Goal: Information Seeking & Learning: Compare options

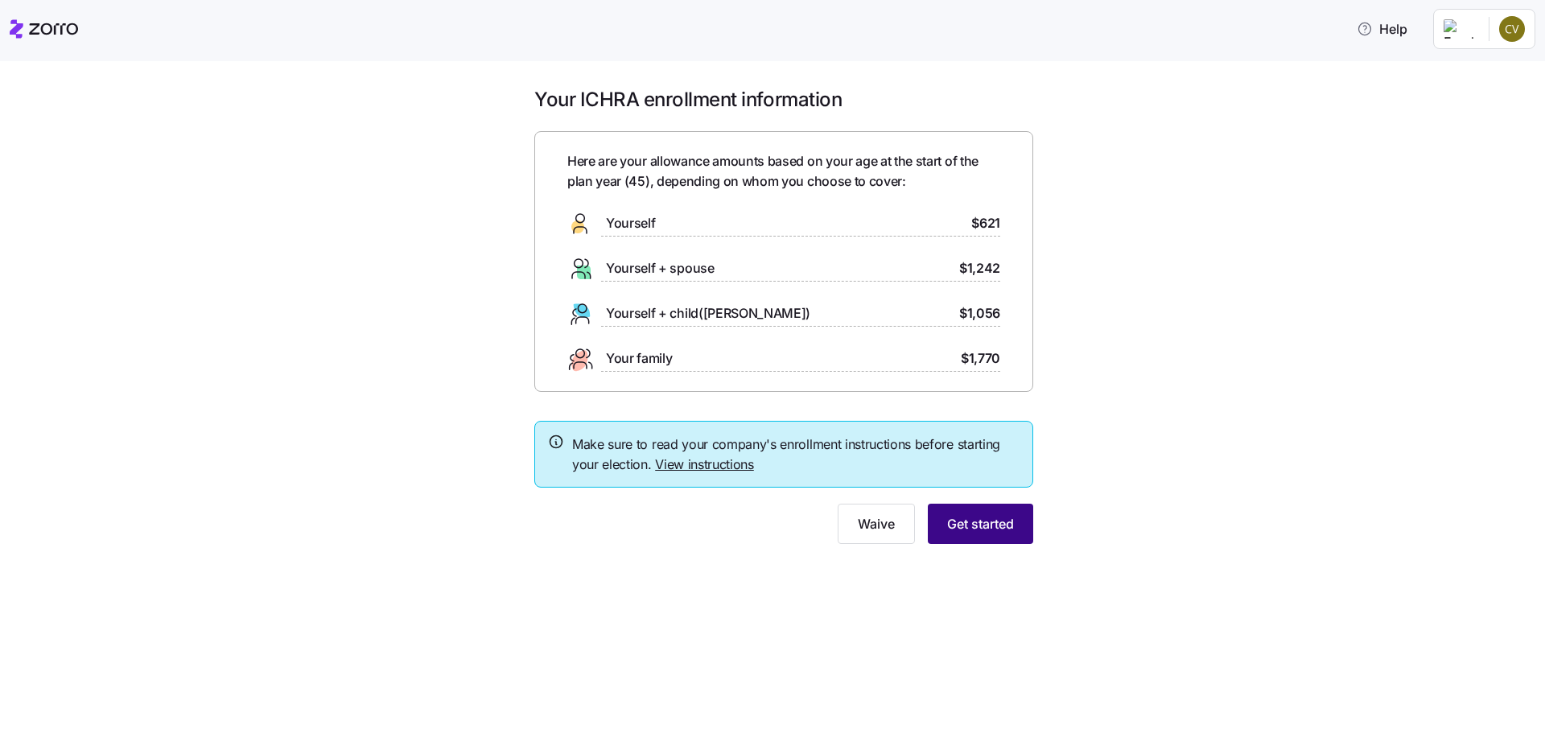
click at [984, 535] on button "Get started" at bounding box center [980, 524] width 105 height 40
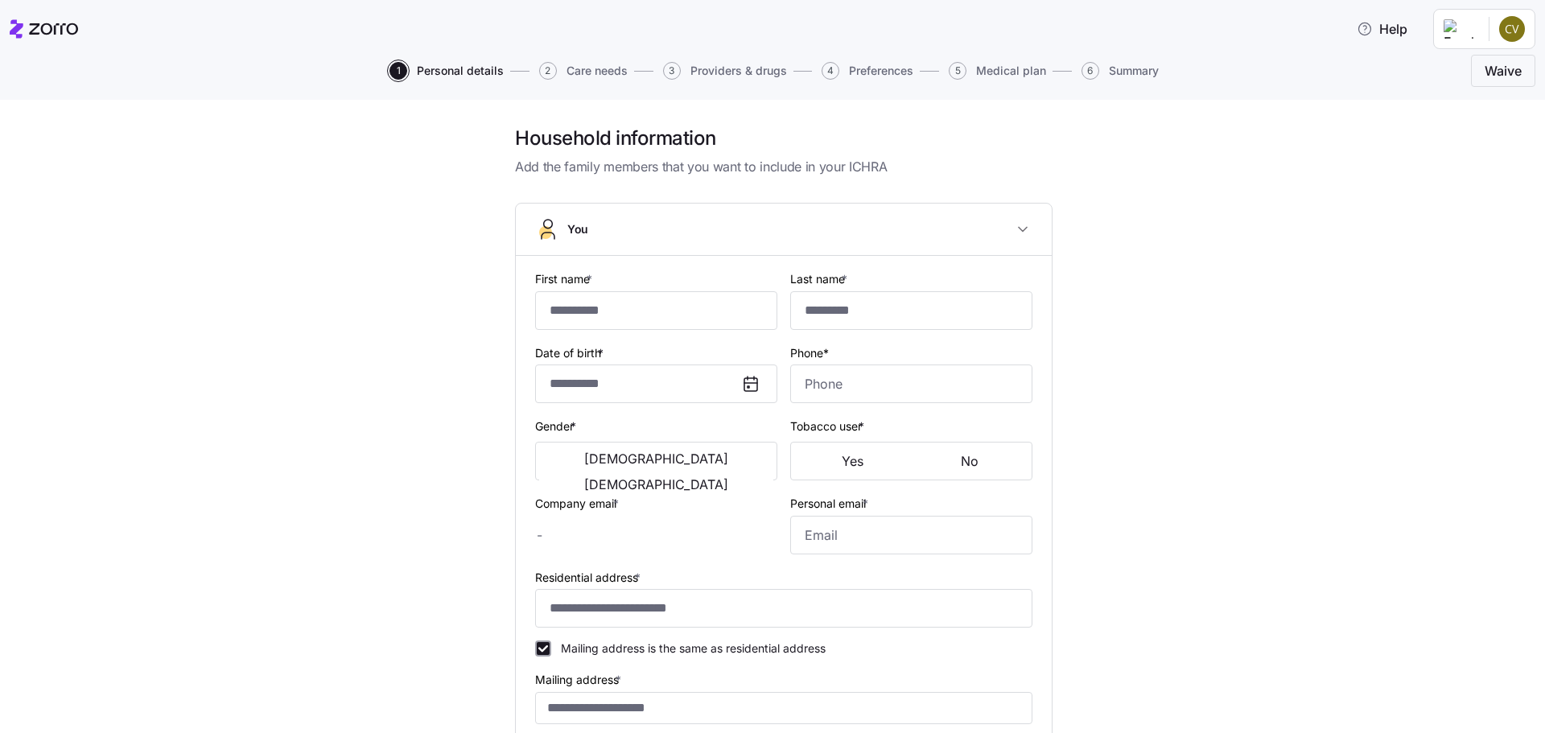
type input "**********"
type input "******"
type input "cvargas@chestnutholdings.com"
type input "vargas102@msn.com"
type input "**********"
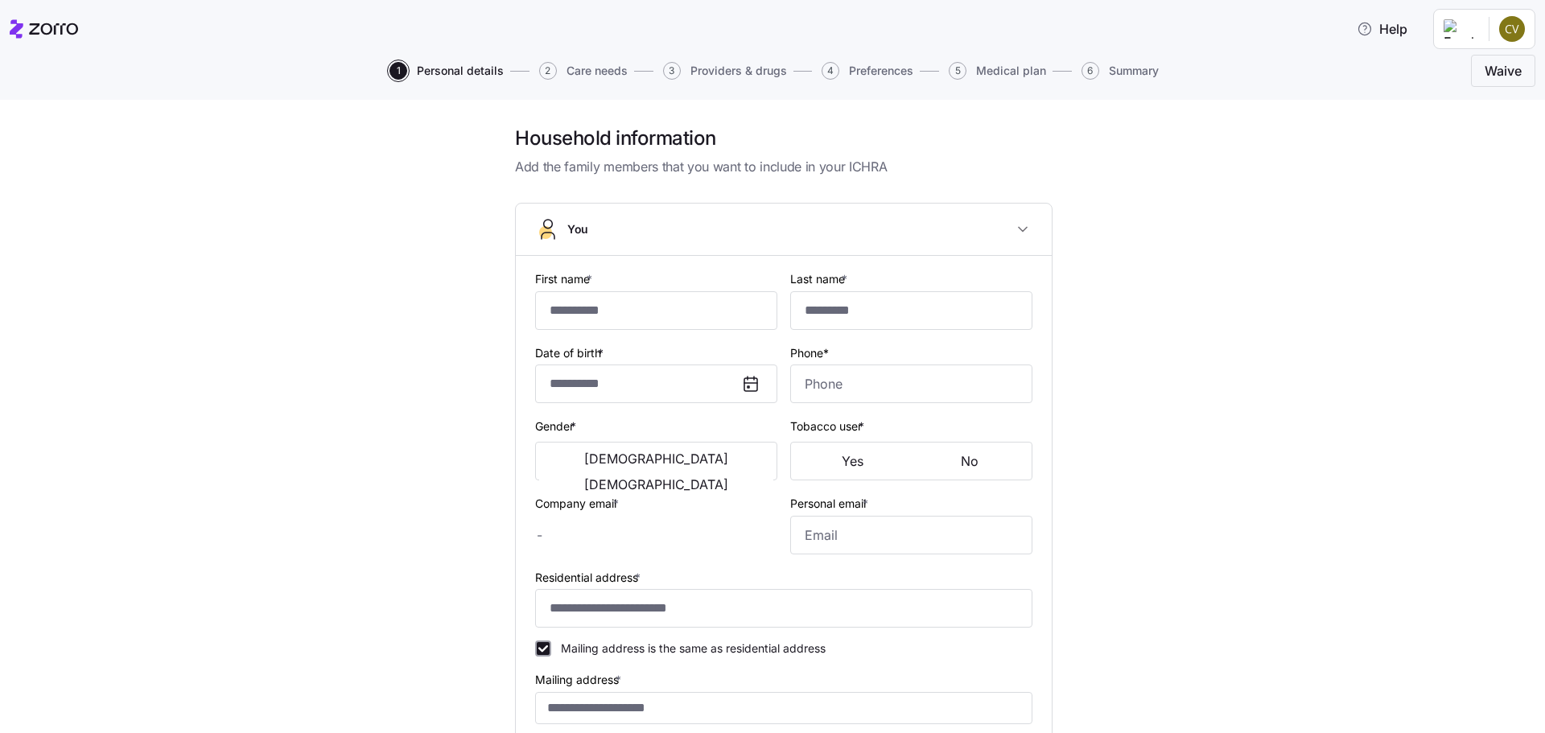
checkbox input "true"
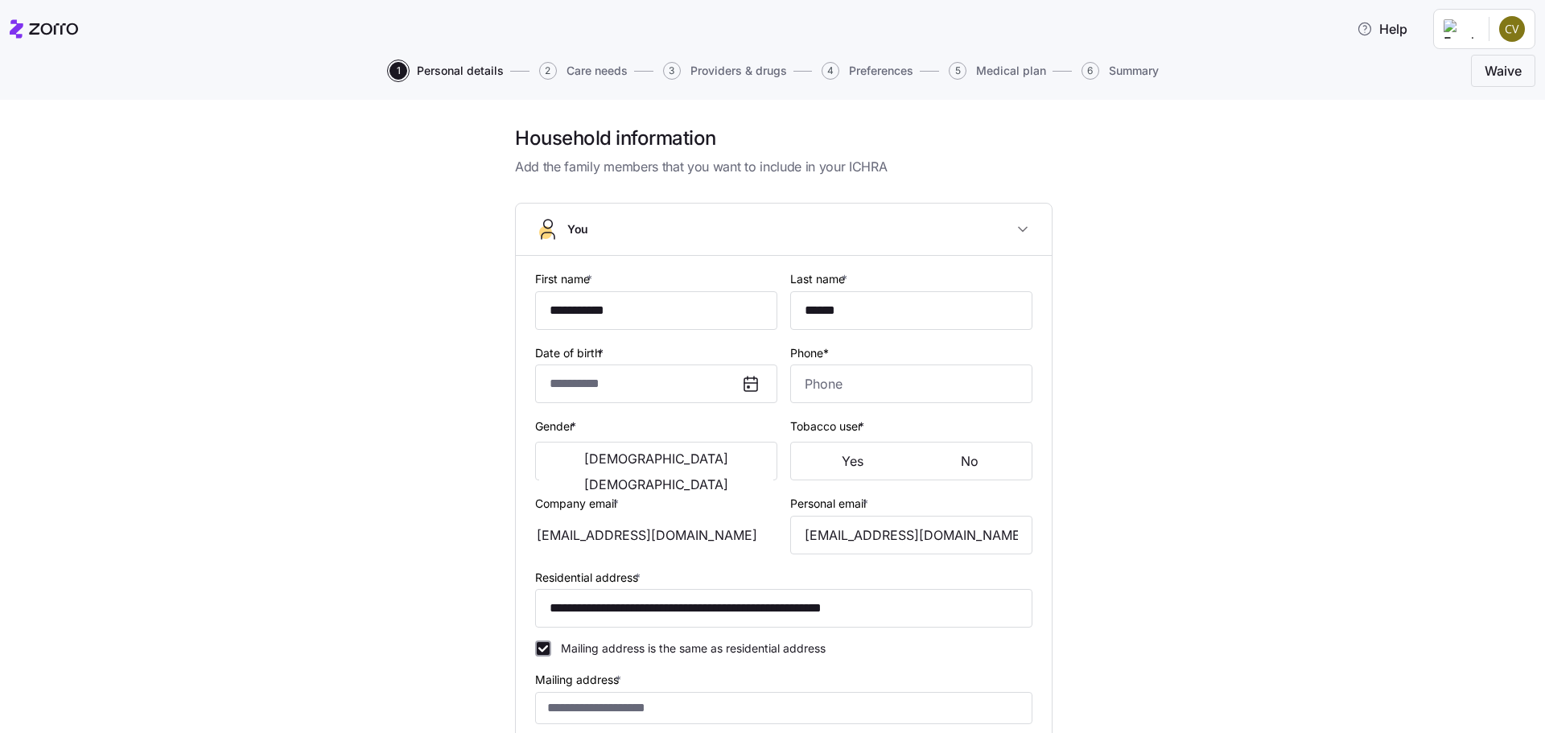
type input "**********"
type input "(407) 325-9978"
type input "US citizen"
type input "Single"
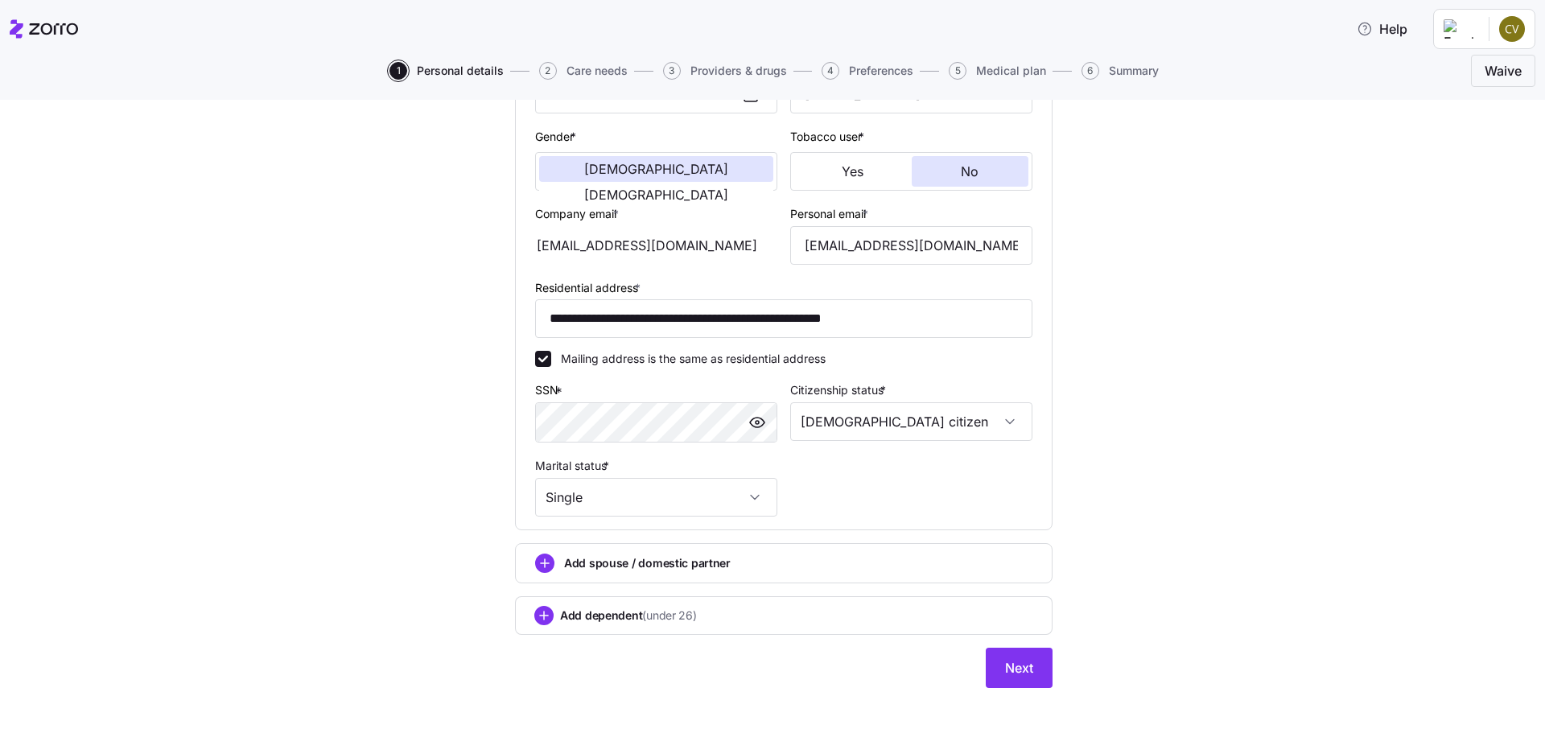
scroll to position [303, 0]
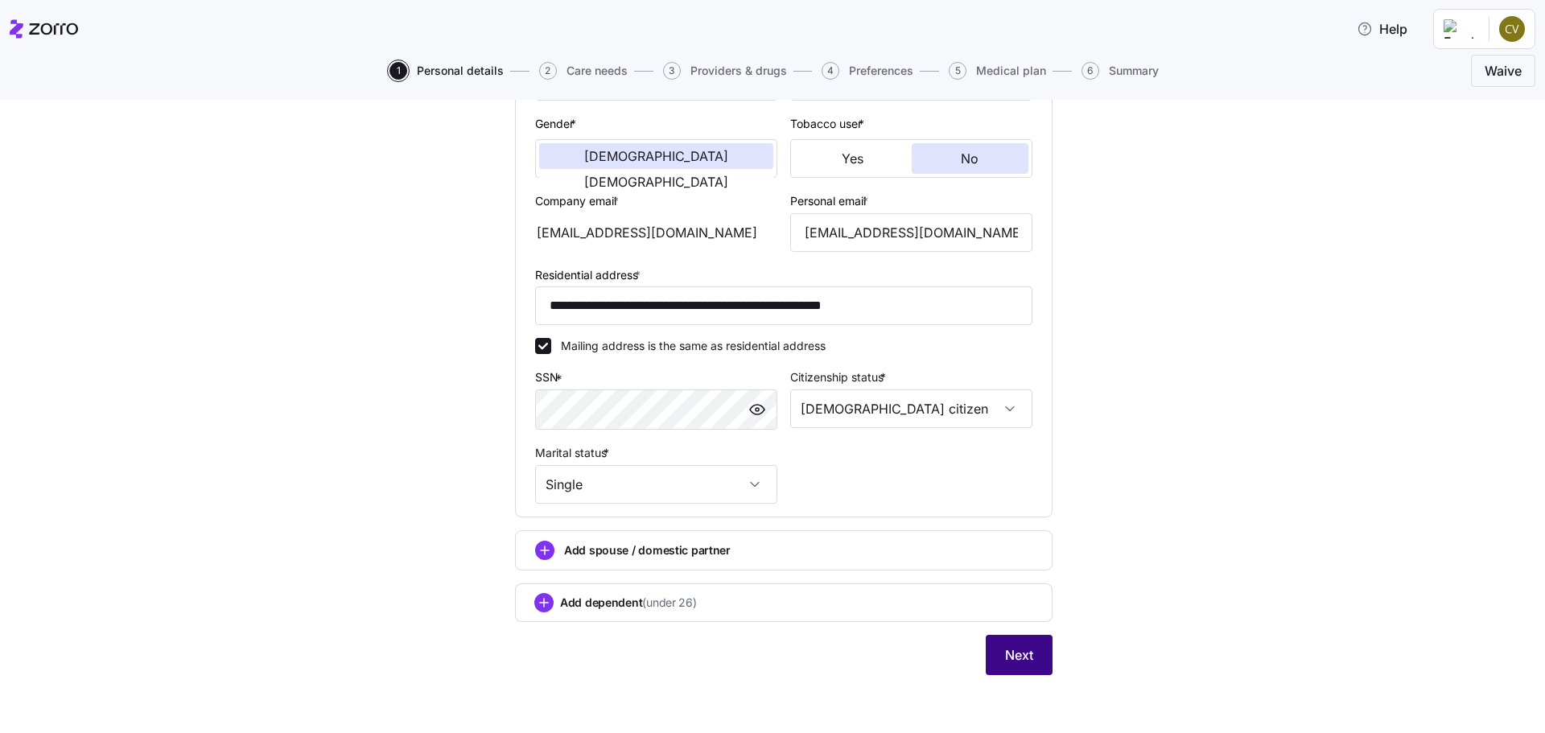
click at [1002, 645] on button "Next" at bounding box center [1019, 655] width 67 height 40
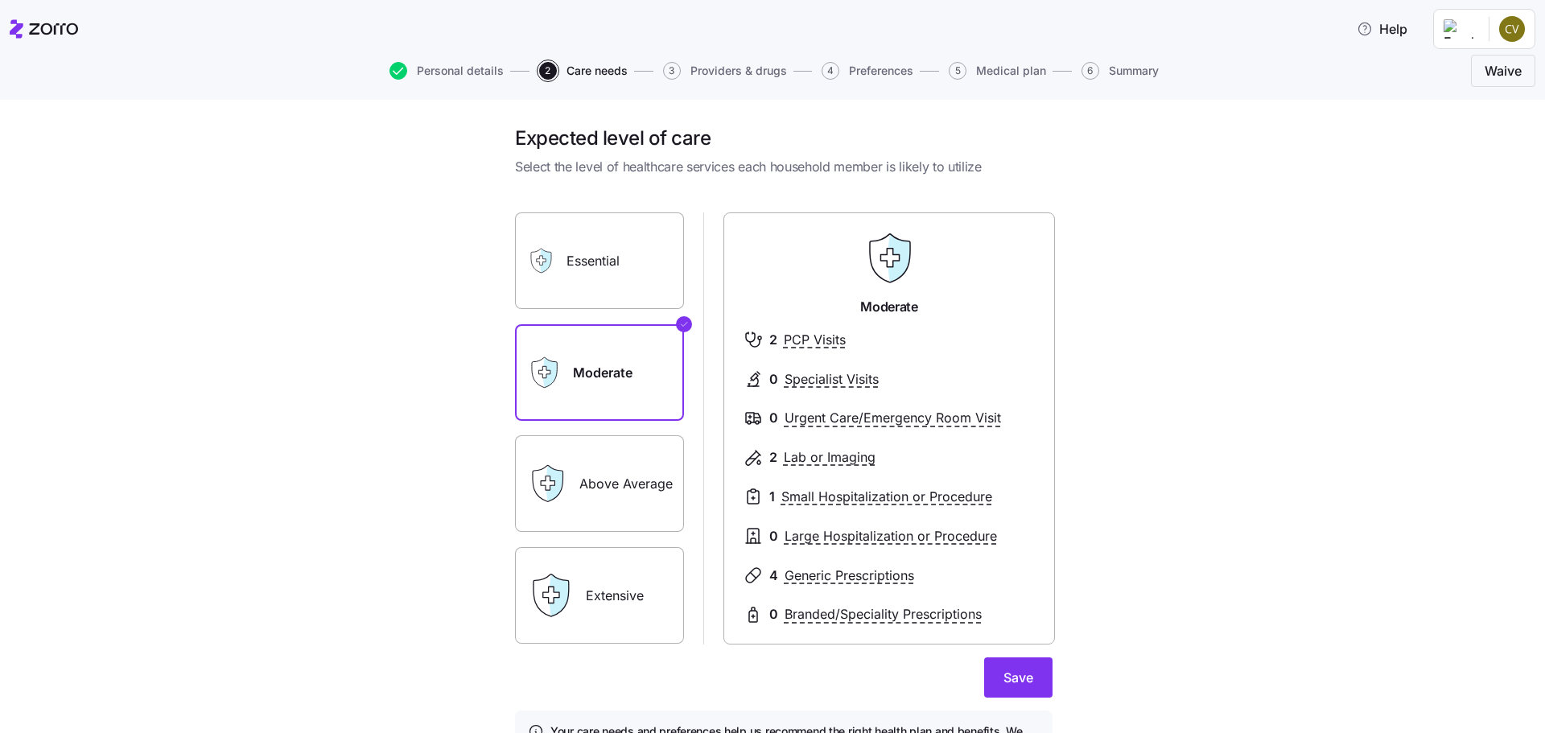
click at [598, 275] on label "Essential" at bounding box center [599, 260] width 169 height 97
click at [0, 0] on input "Essential" at bounding box center [0, 0] width 0 height 0
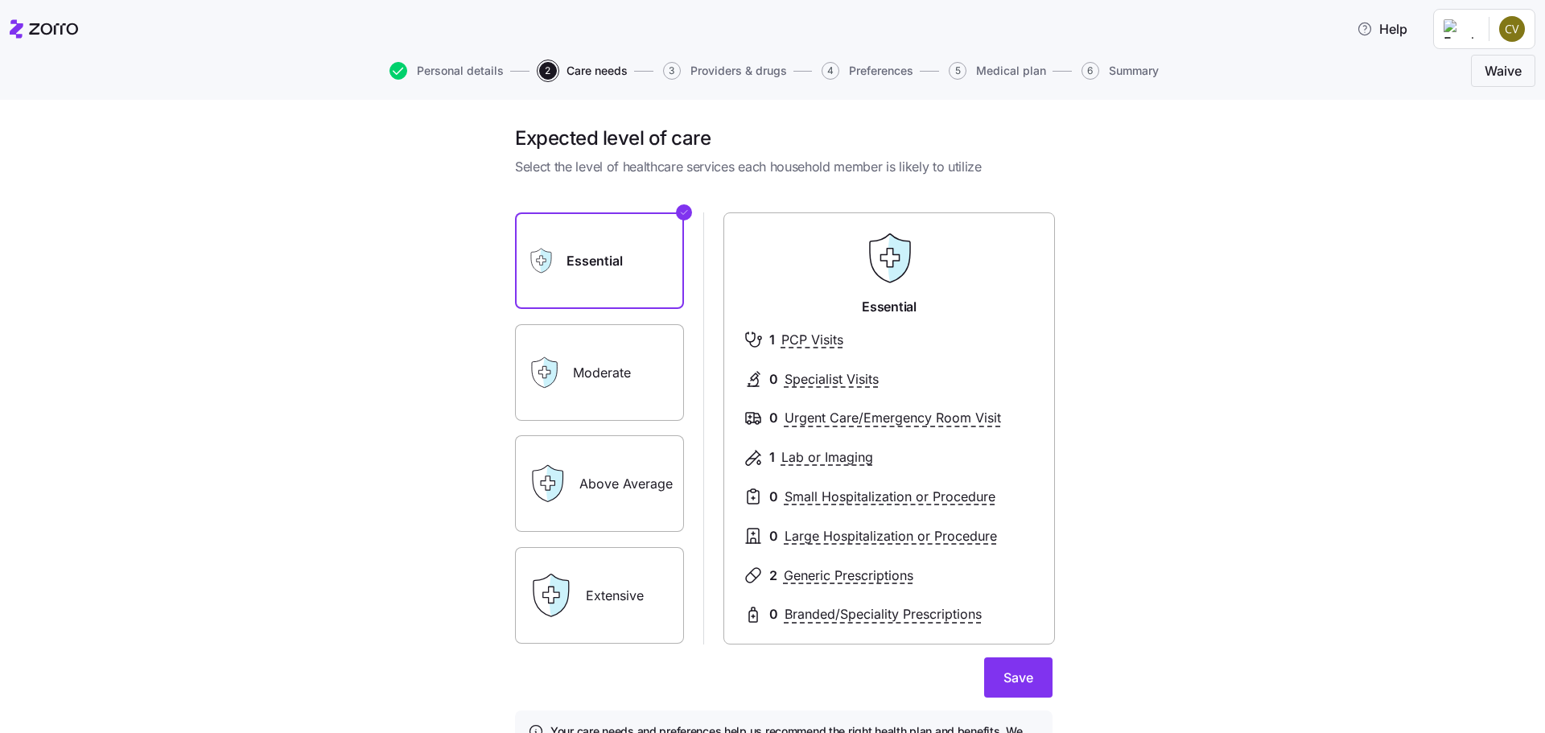
click at [583, 362] on label "Moderate" at bounding box center [599, 372] width 169 height 97
click at [0, 0] on input "Moderate" at bounding box center [0, 0] width 0 height 0
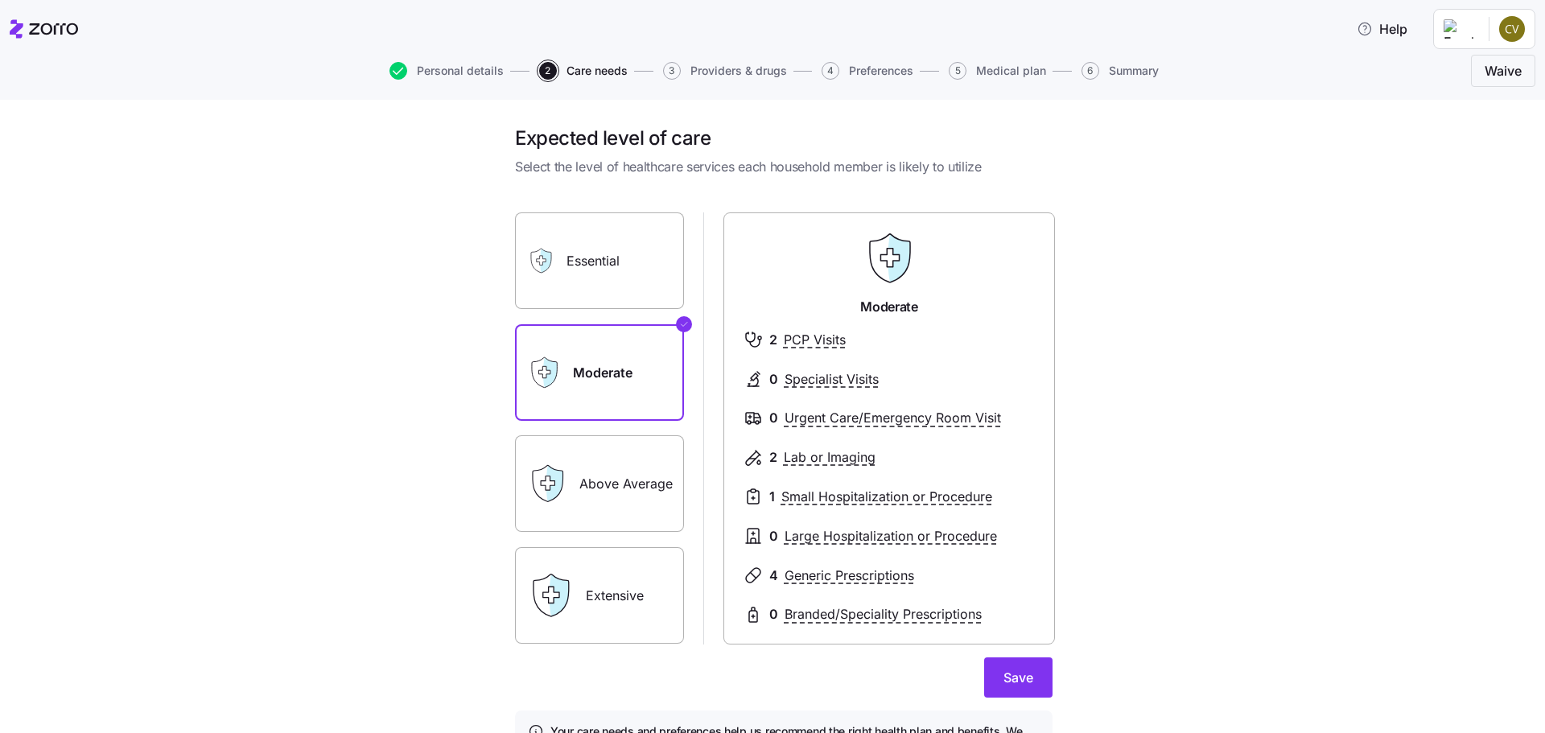
scroll to position [110, 0]
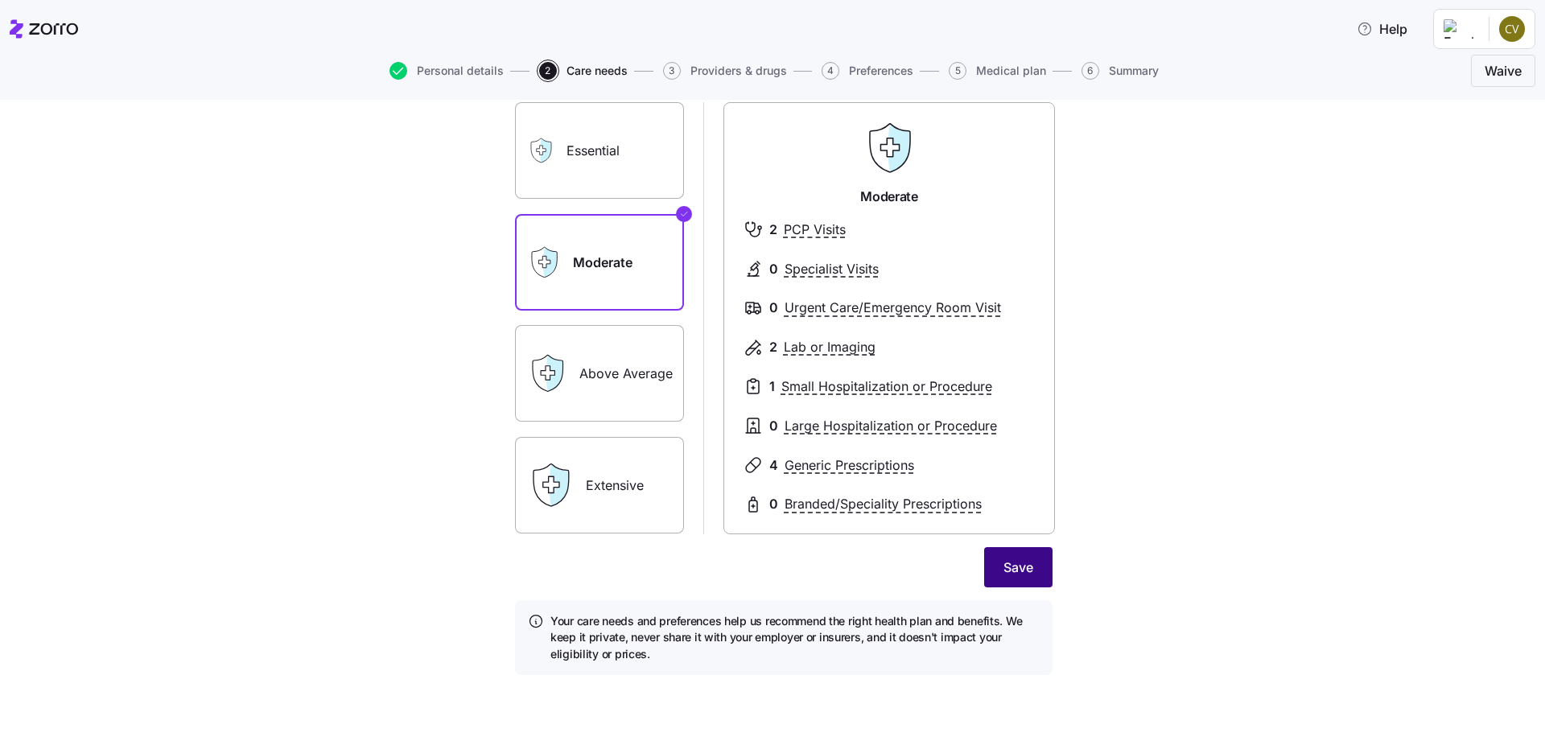
click at [1009, 566] on span "Save" at bounding box center [1019, 567] width 30 height 19
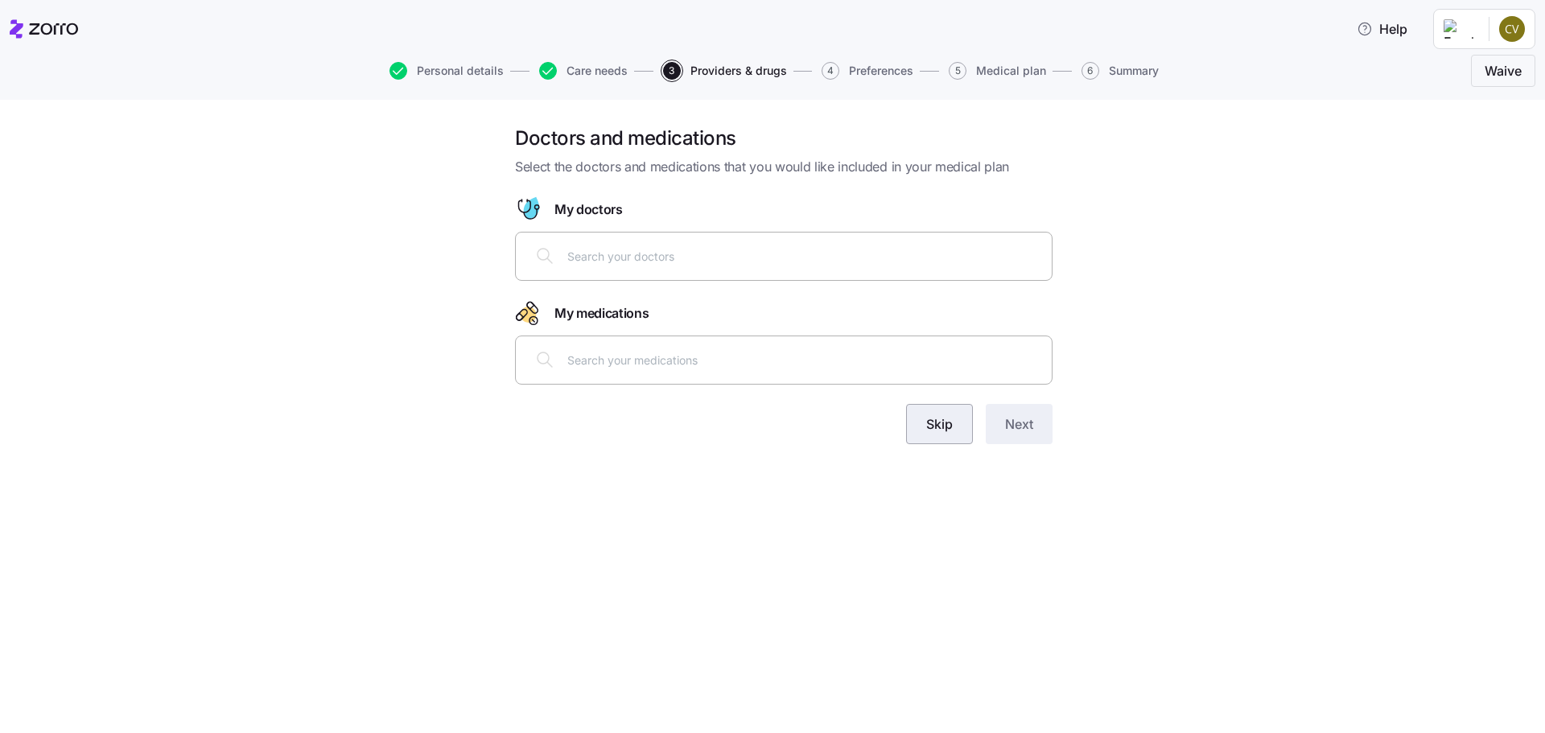
click at [930, 436] on button "Skip" at bounding box center [939, 424] width 67 height 40
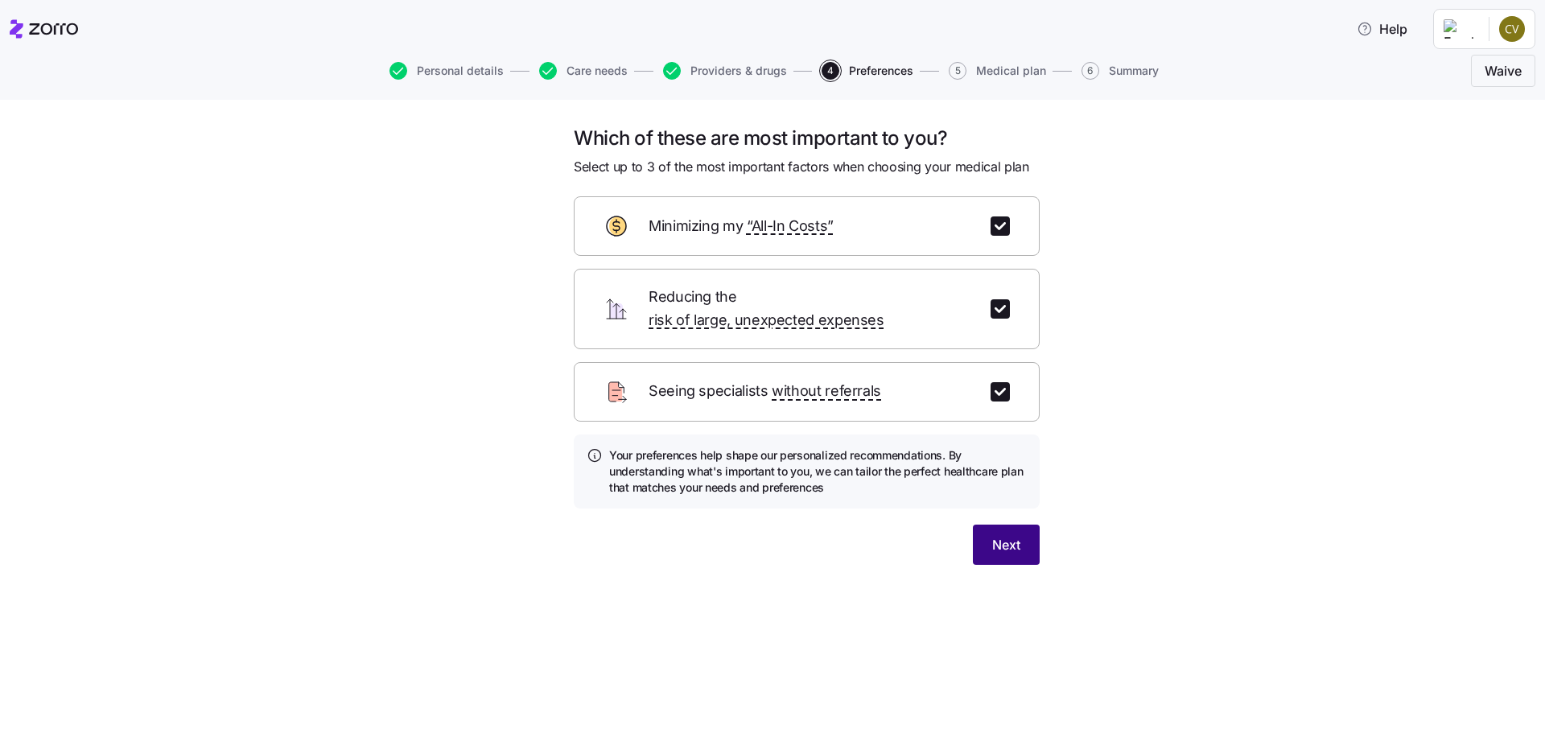
click at [1003, 535] on span "Next" at bounding box center [1006, 544] width 28 height 19
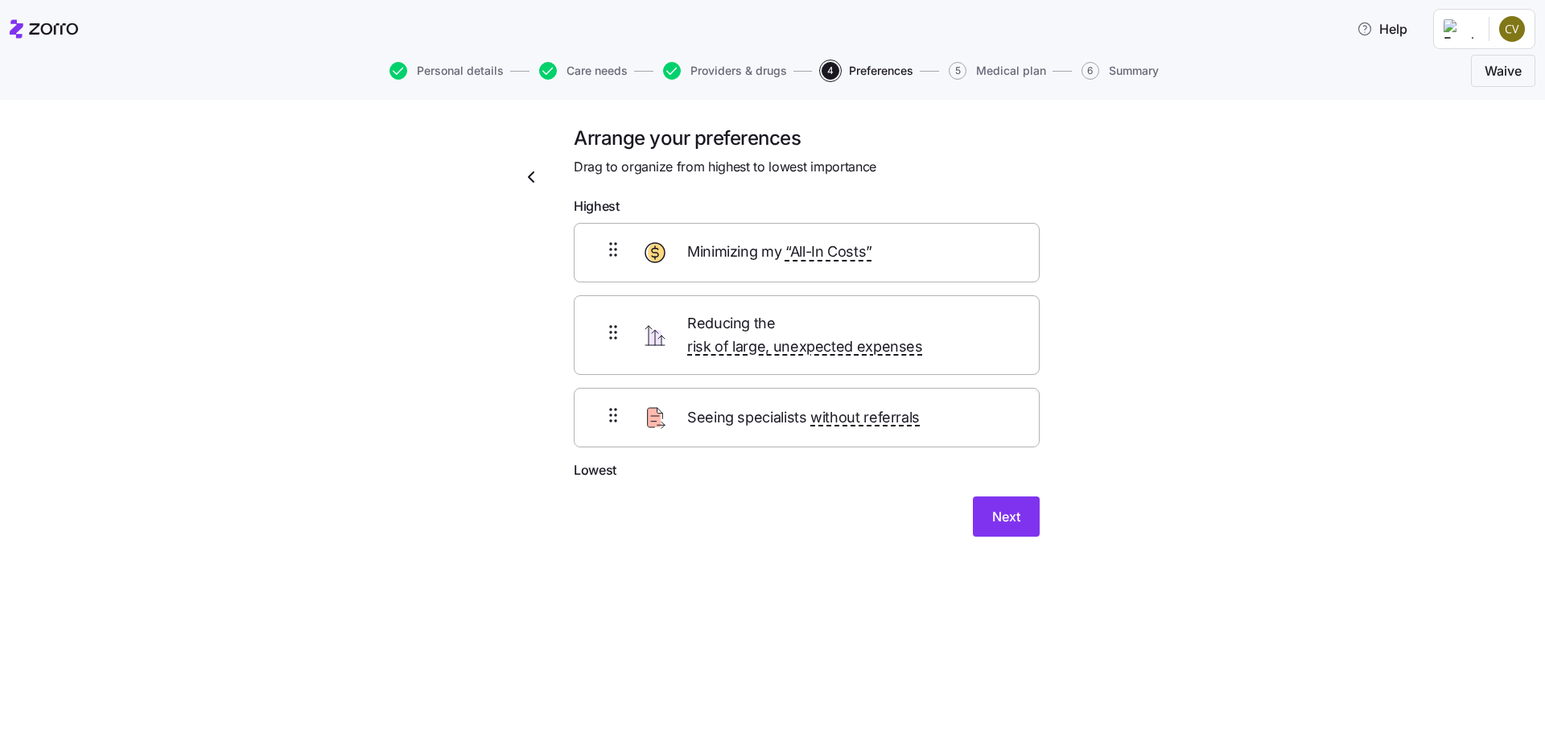
drag, startPoint x: 1006, startPoint y: 497, endPoint x: 1066, endPoint y: 505, distance: 60.1
click at [1009, 507] on span "Next" at bounding box center [1006, 516] width 28 height 19
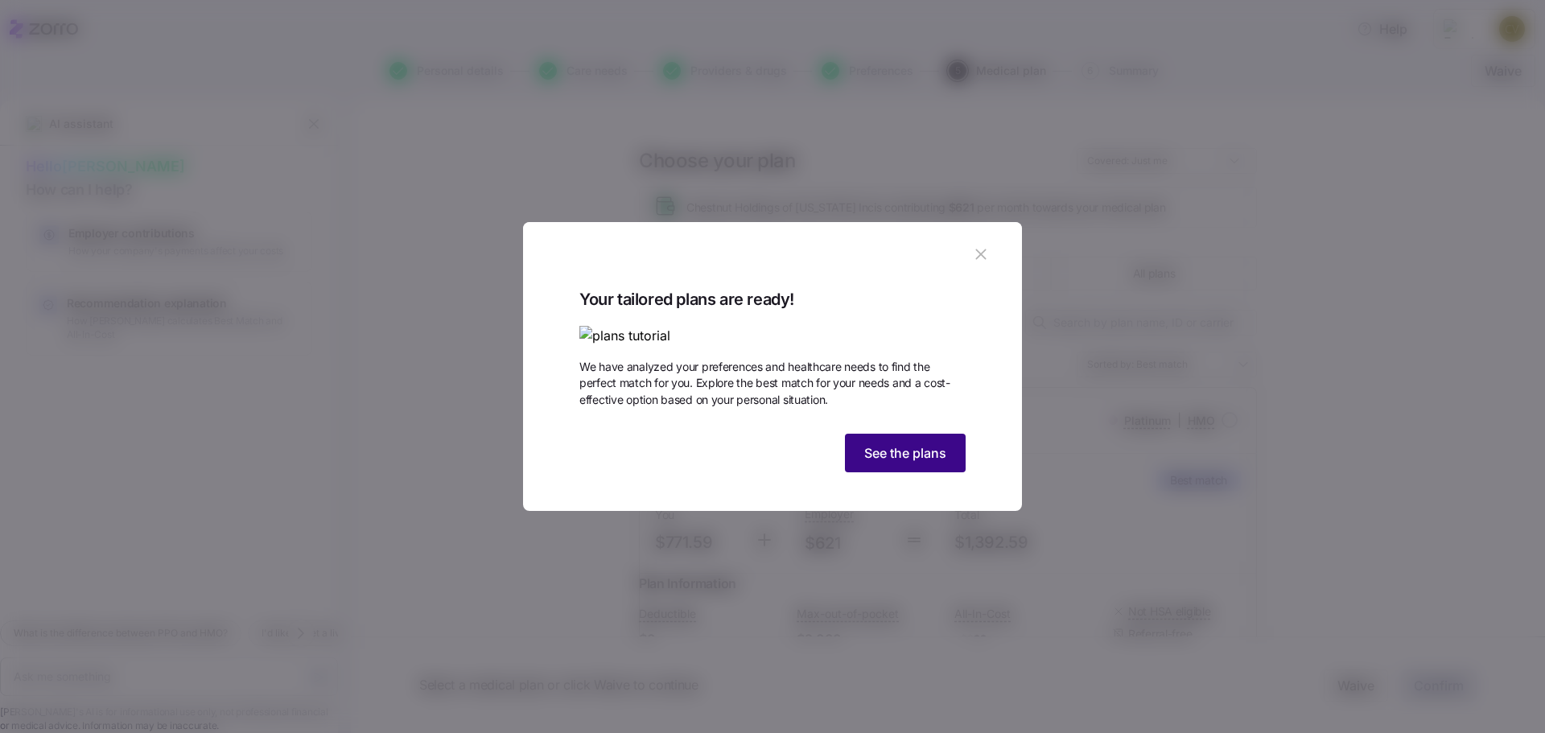
click at [899, 472] on button "See the plans" at bounding box center [905, 453] width 121 height 39
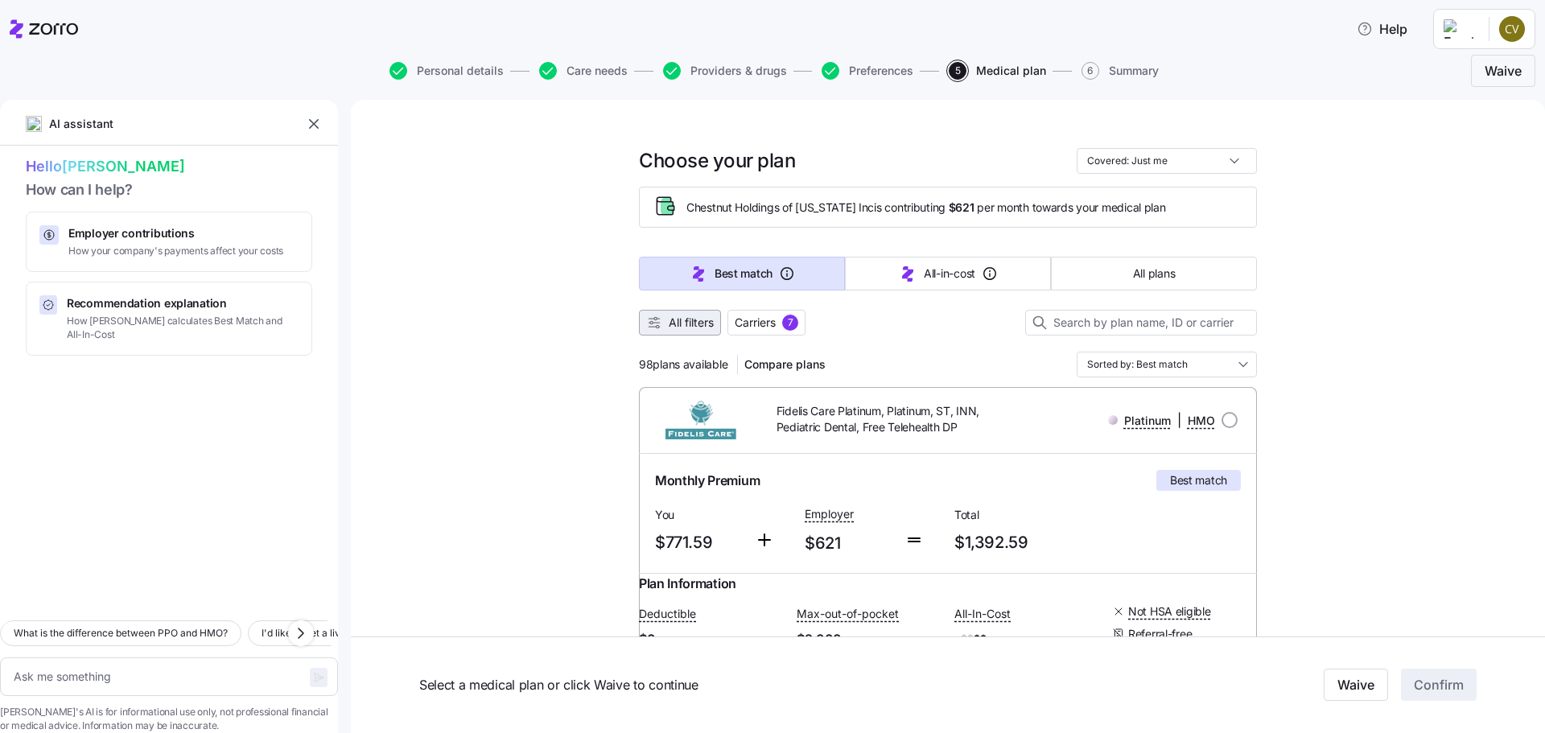
click at [681, 324] on span "All filters" at bounding box center [691, 323] width 45 height 16
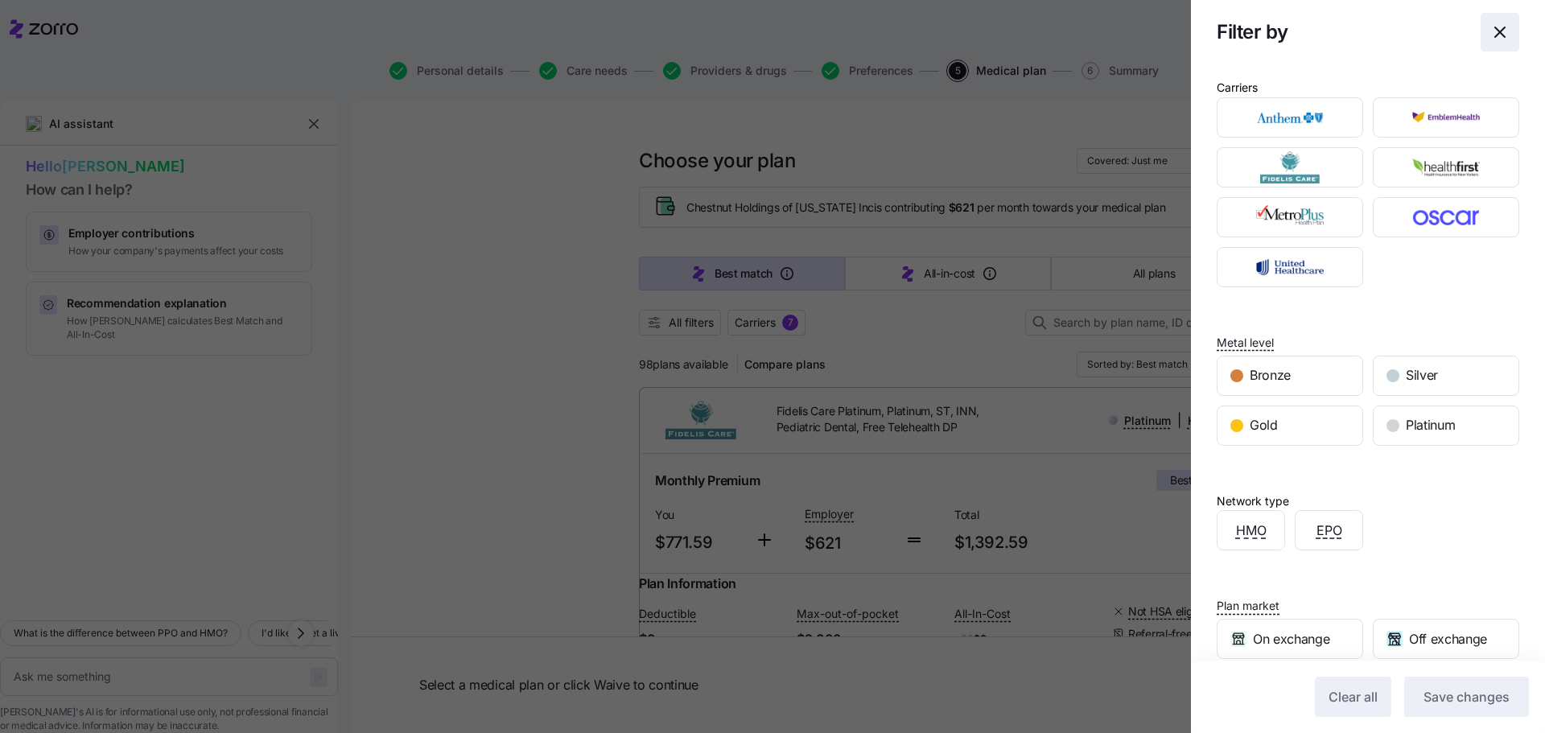
click at [1491, 25] on icon "button" at bounding box center [1500, 32] width 19 height 19
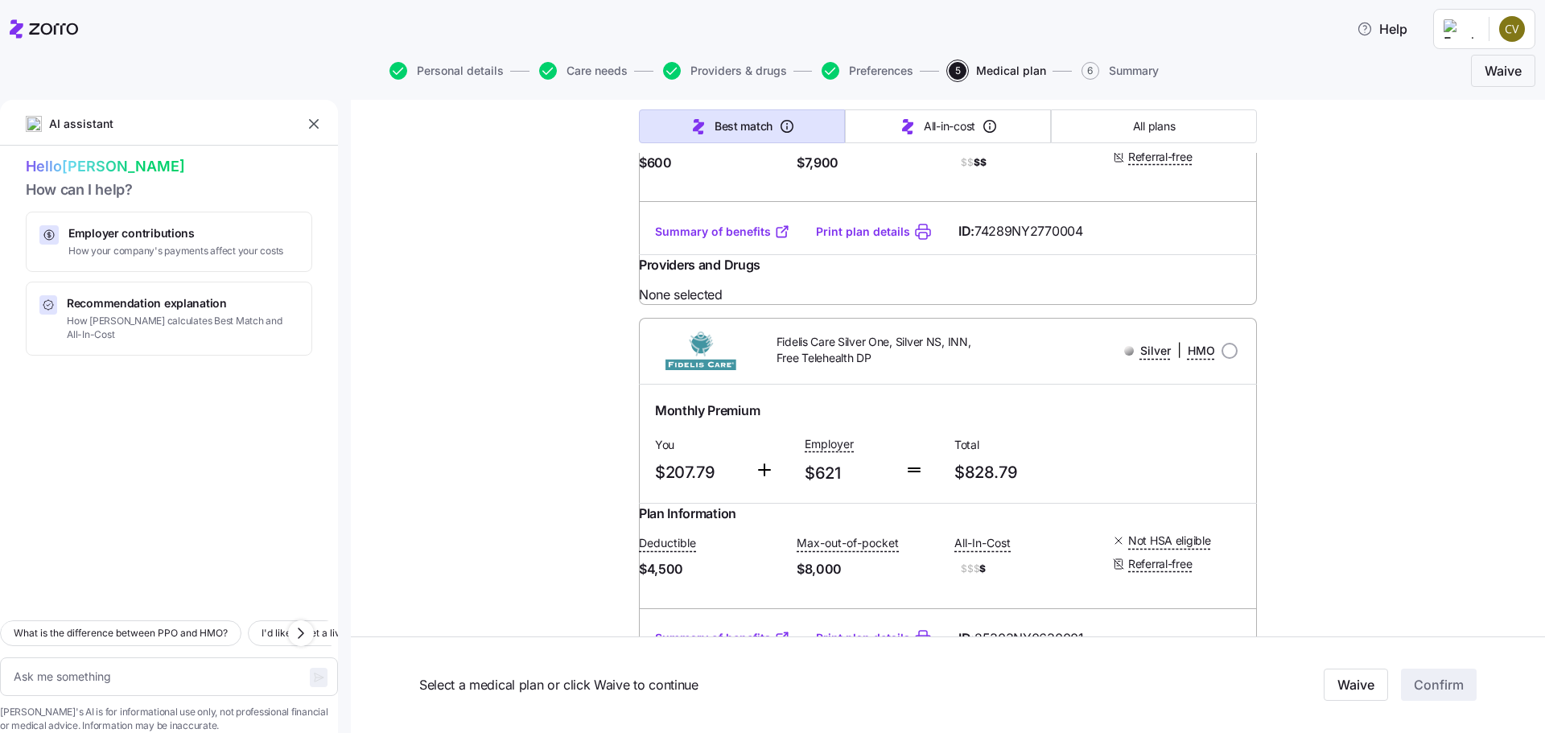
scroll to position [9659, 0]
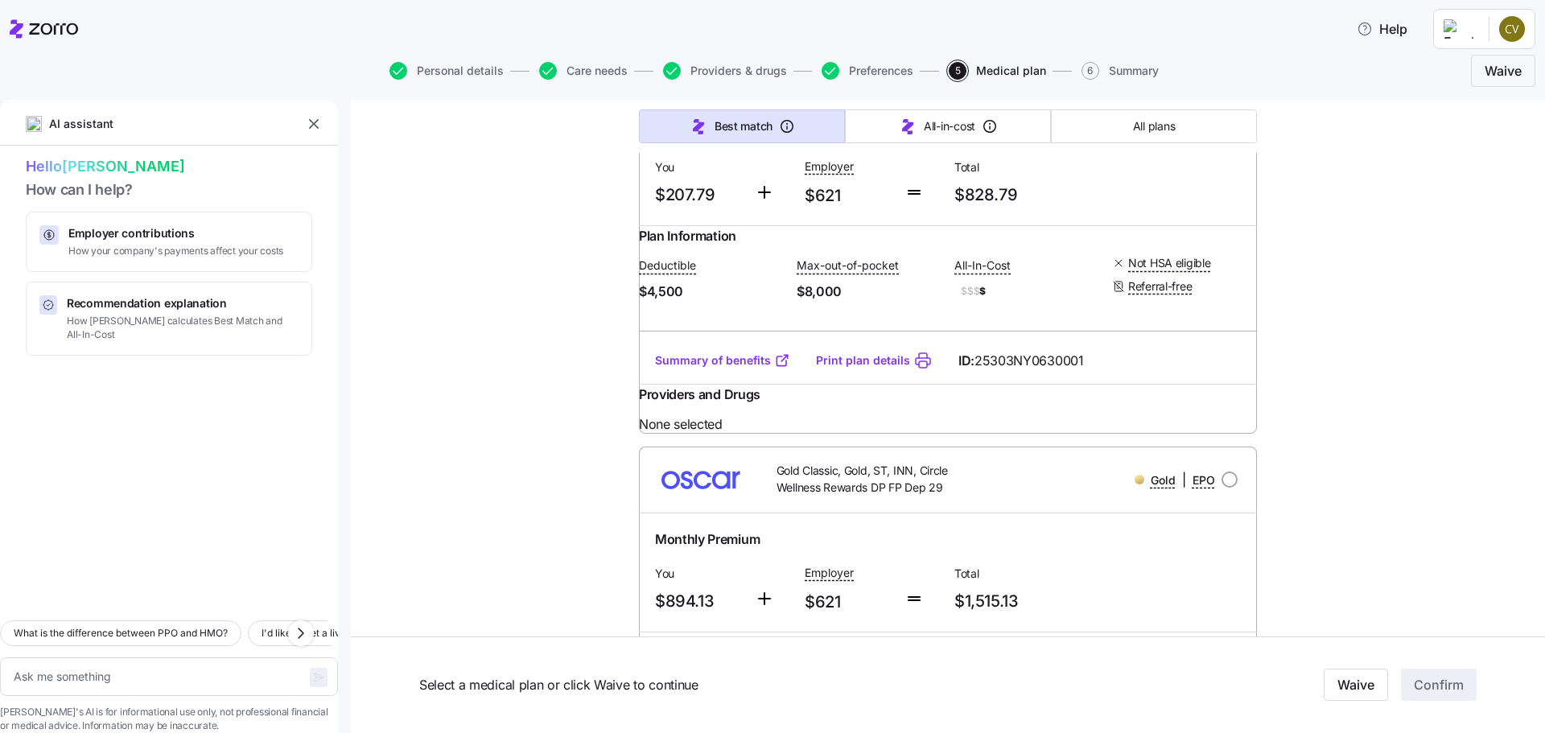
scroll to position [10061, 0]
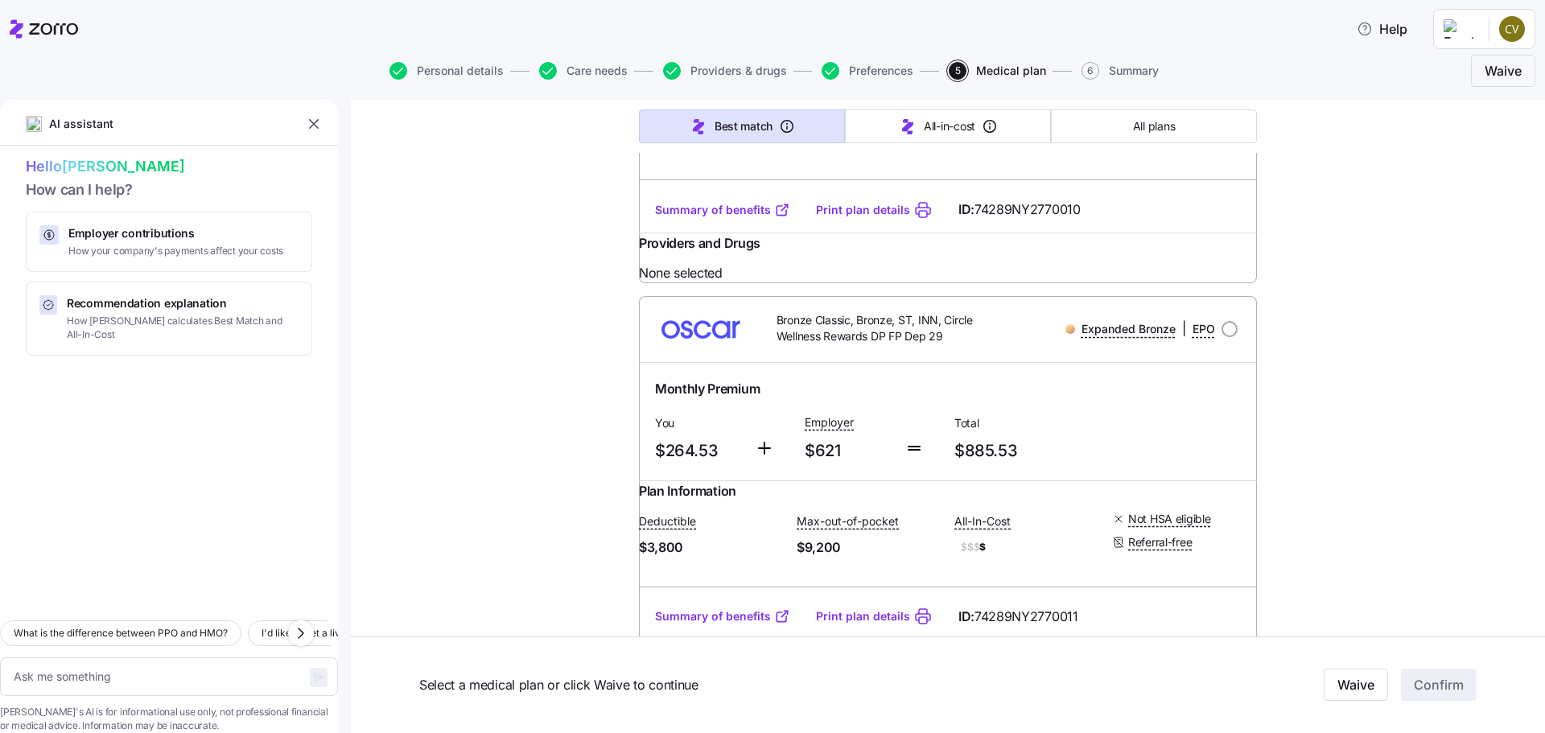
scroll to position [18593, 0]
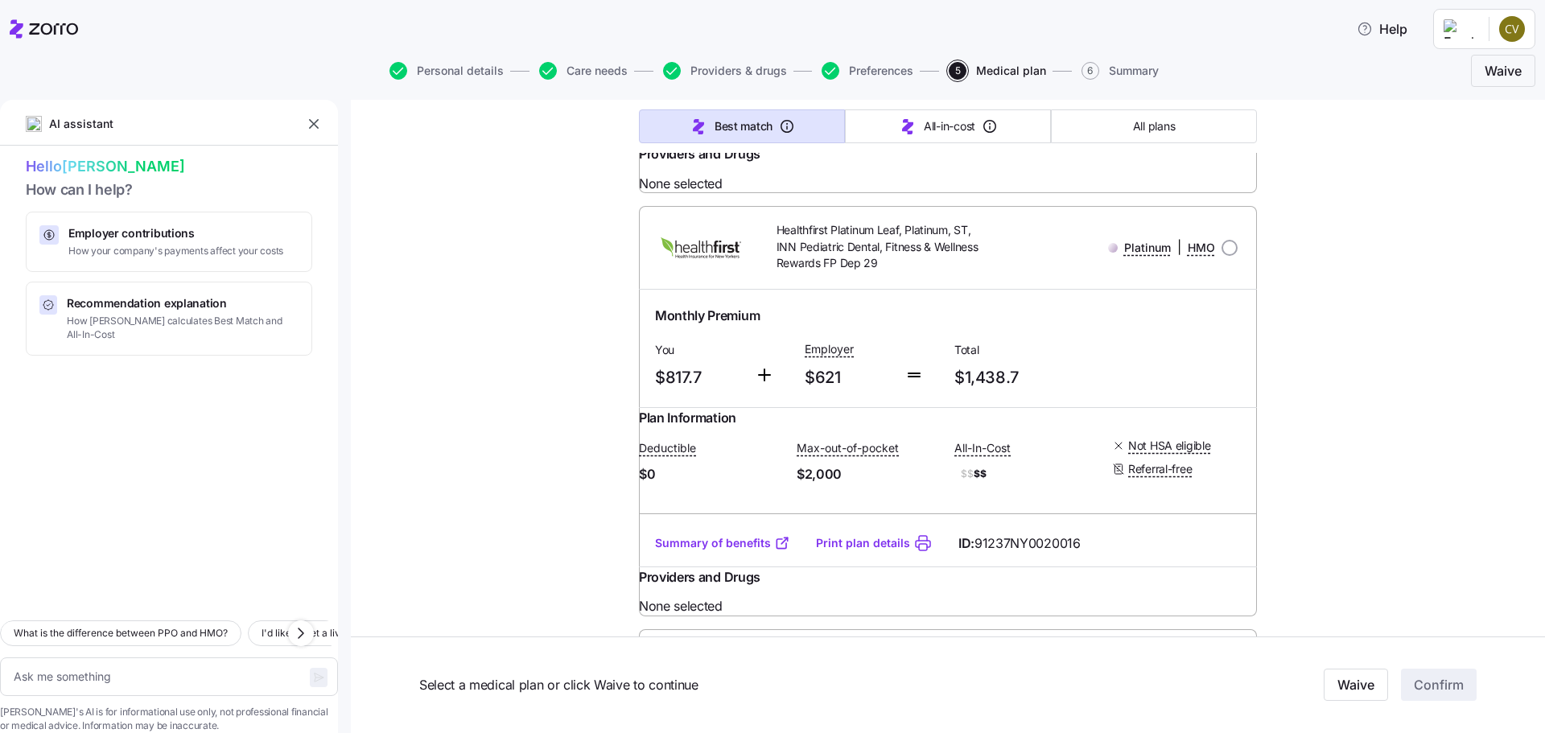
scroll to position [0, 0]
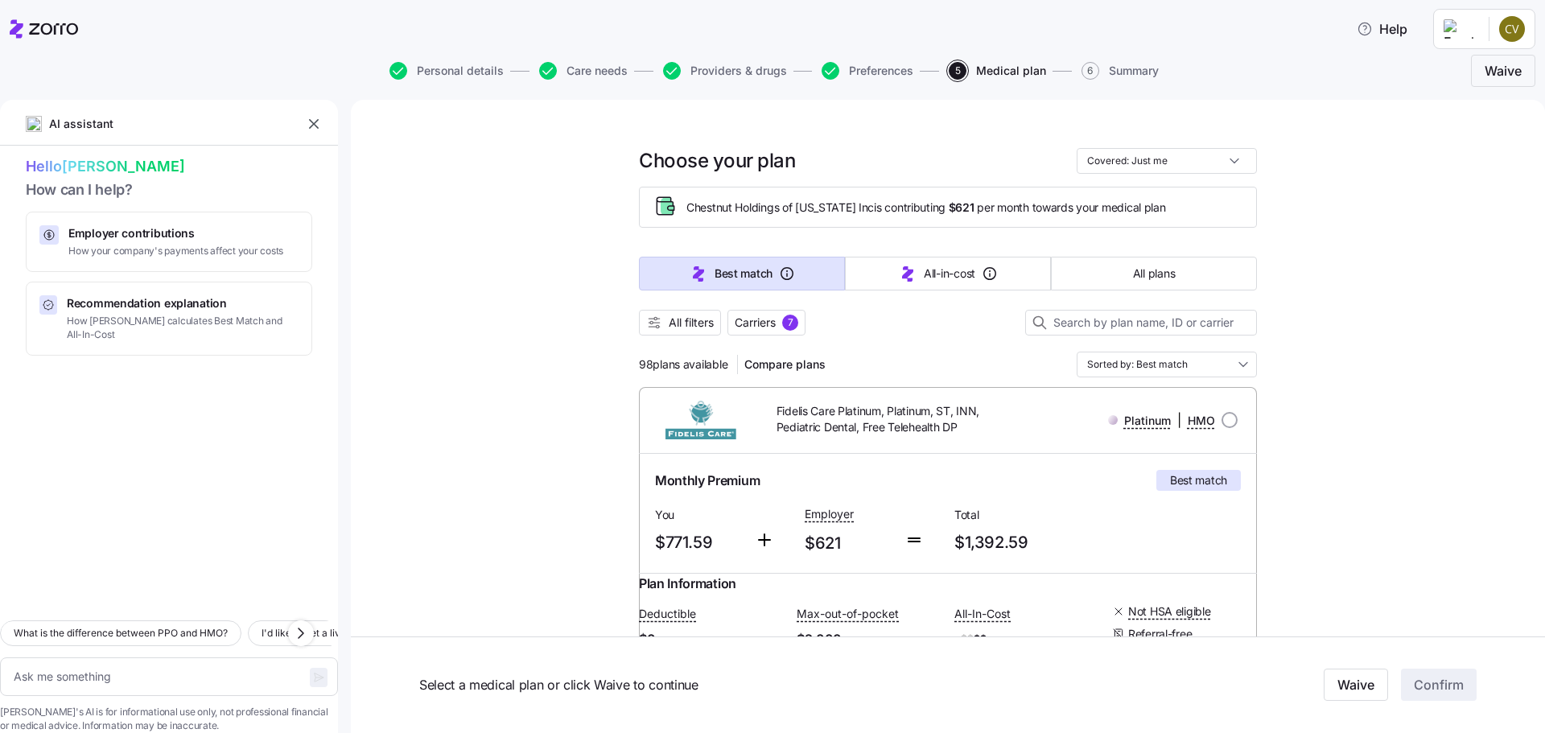
click at [1181, 155] on input "Covered: Just me" at bounding box center [1167, 161] width 180 height 26
drag, startPoint x: 1476, startPoint y: 202, endPoint x: 1467, endPoint y: 199, distance: 9.4
drag, startPoint x: 665, startPoint y: 320, endPoint x: 860, endPoint y: 303, distance: 196.4
click at [669, 320] on span "All filters" at bounding box center [691, 323] width 45 height 16
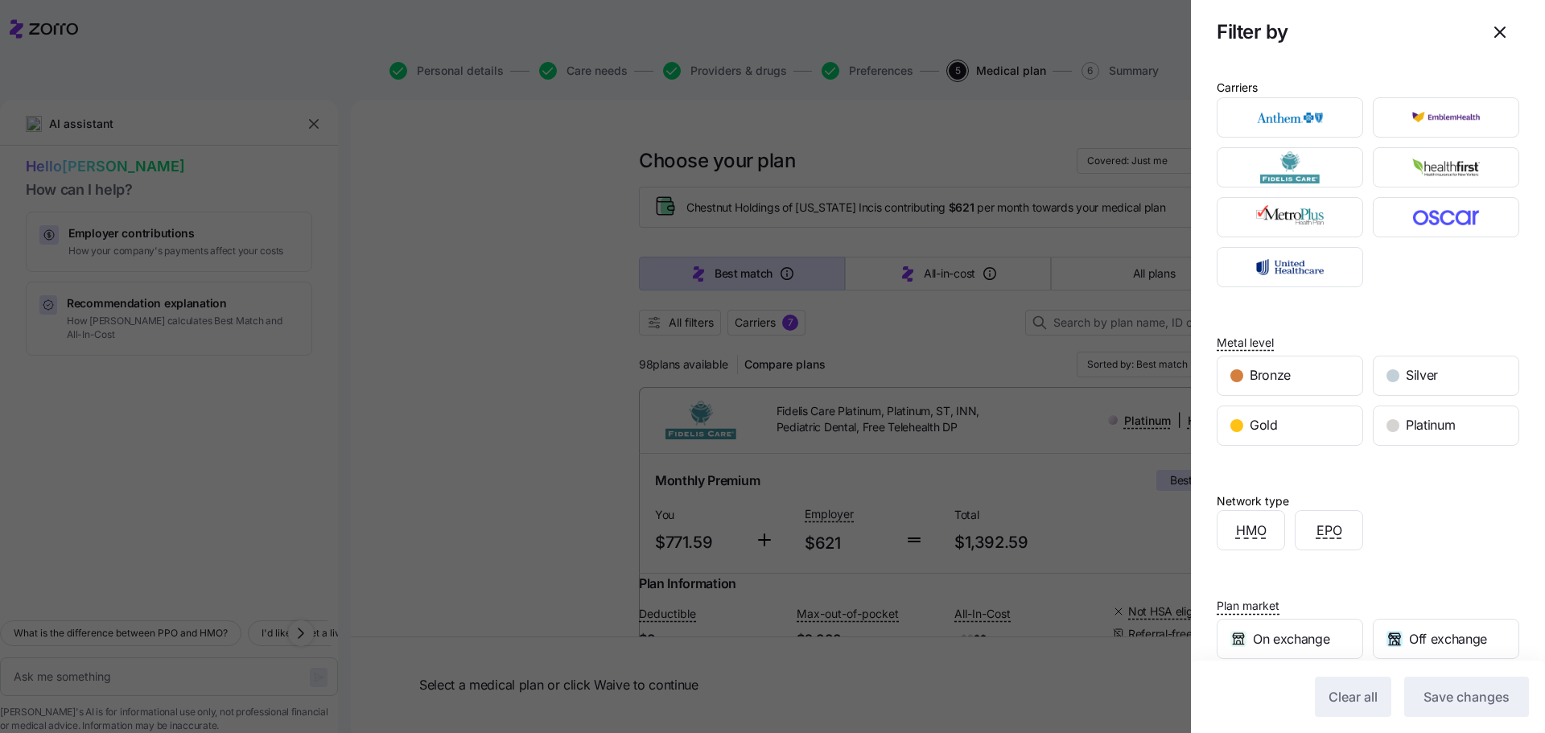
click at [1295, 361] on div "Bronze" at bounding box center [1290, 376] width 145 height 39
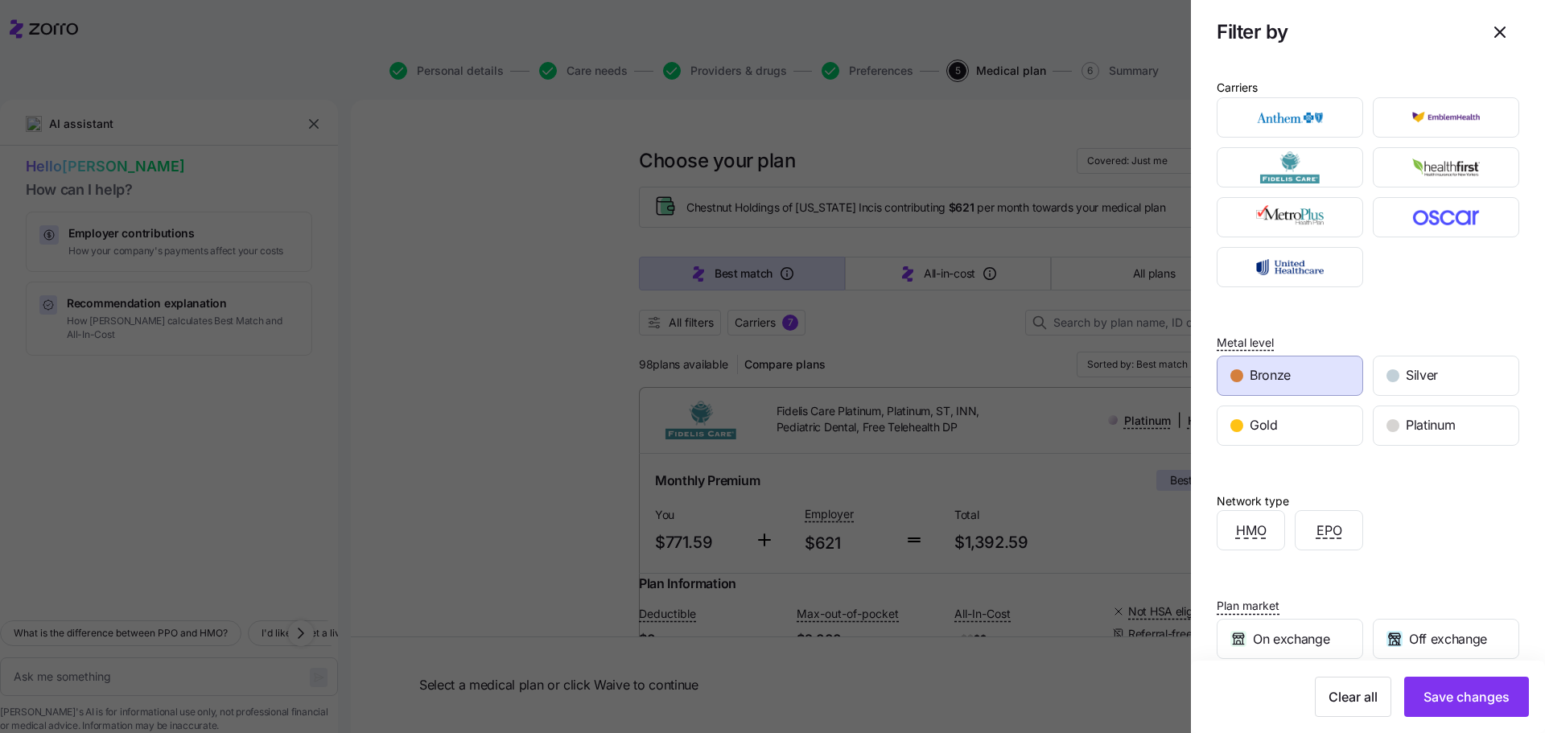
click at [1489, 712] on button "Save changes" at bounding box center [1467, 697] width 125 height 40
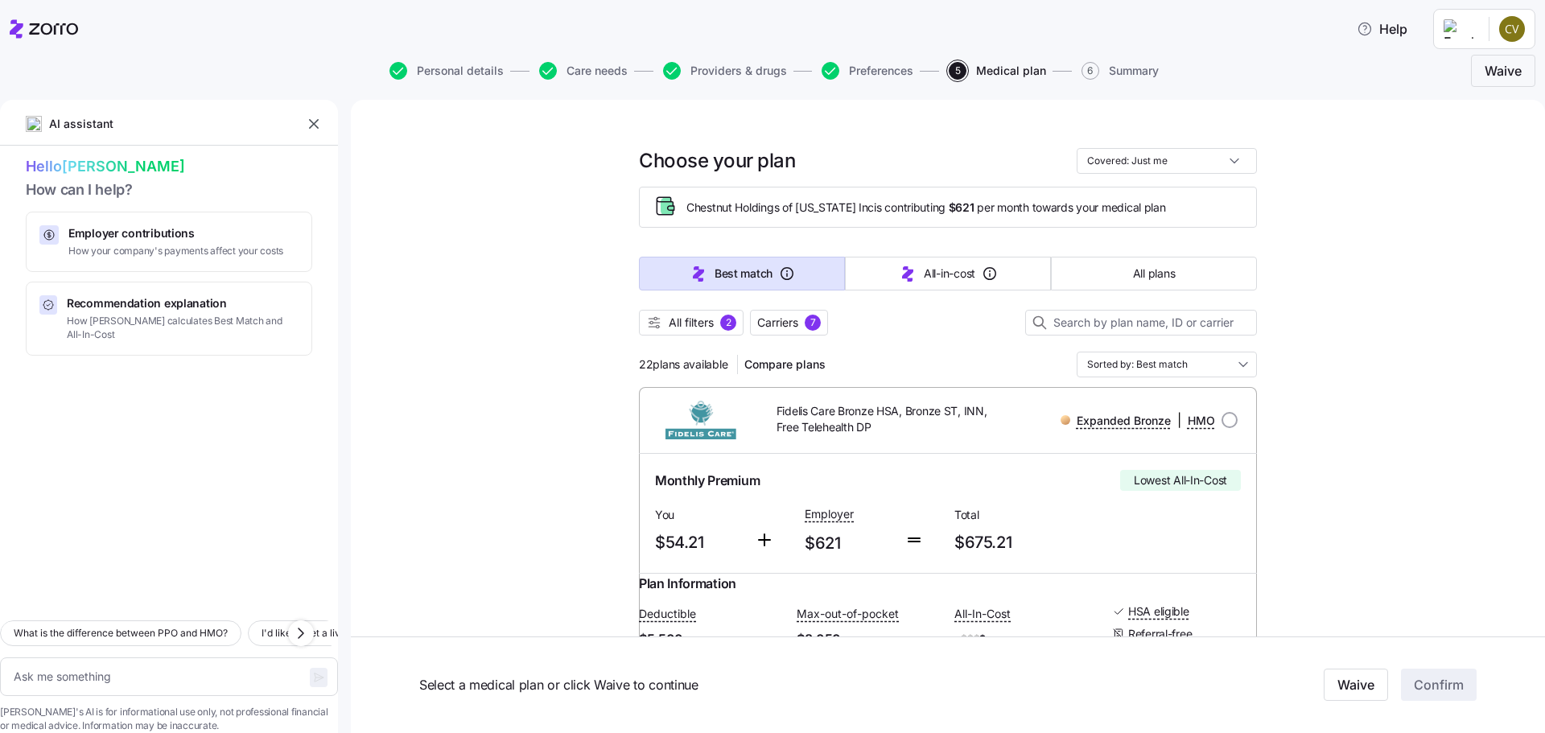
click at [791, 369] on span "Compare plans" at bounding box center [785, 365] width 81 height 16
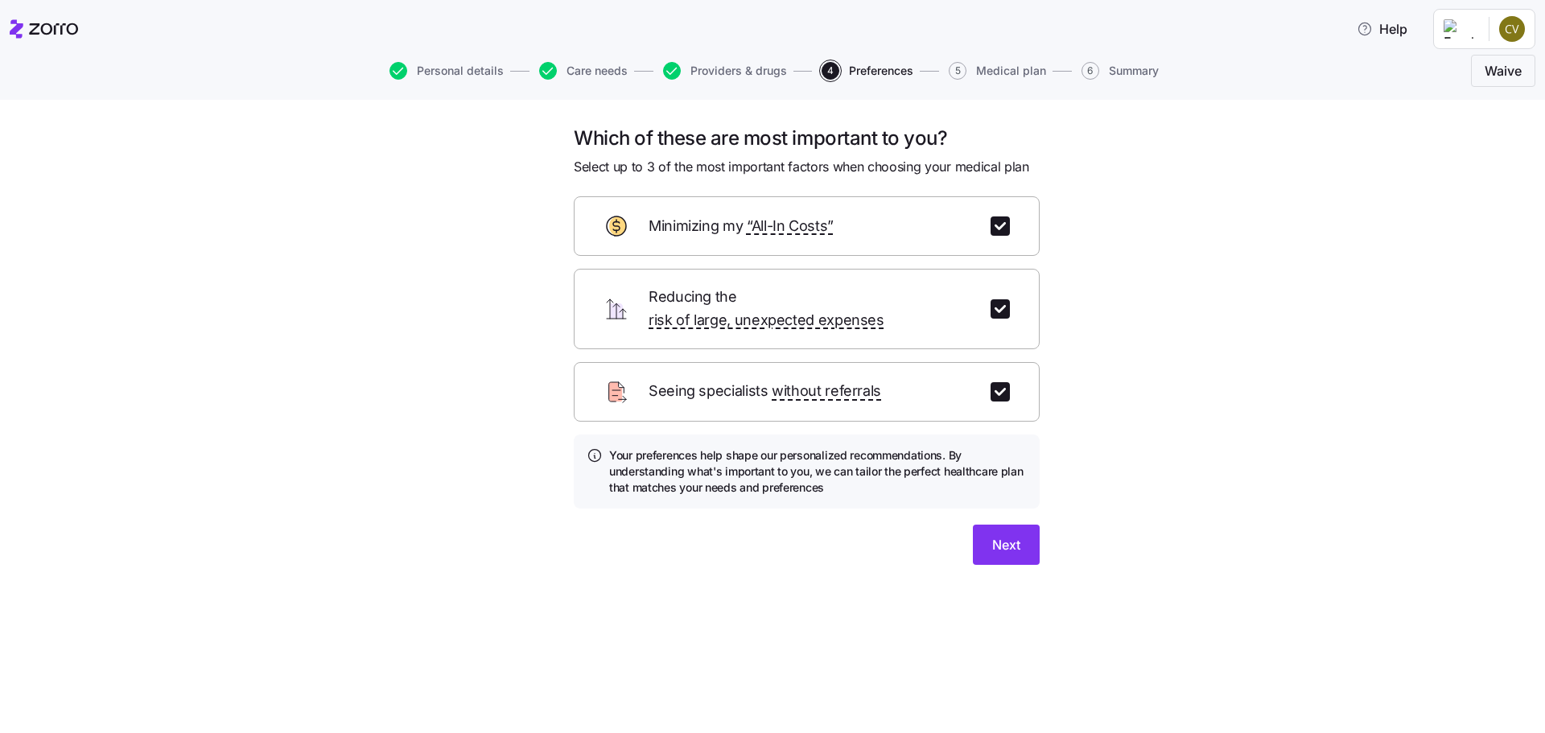
click at [991, 525] on button "Next" at bounding box center [1006, 545] width 67 height 40
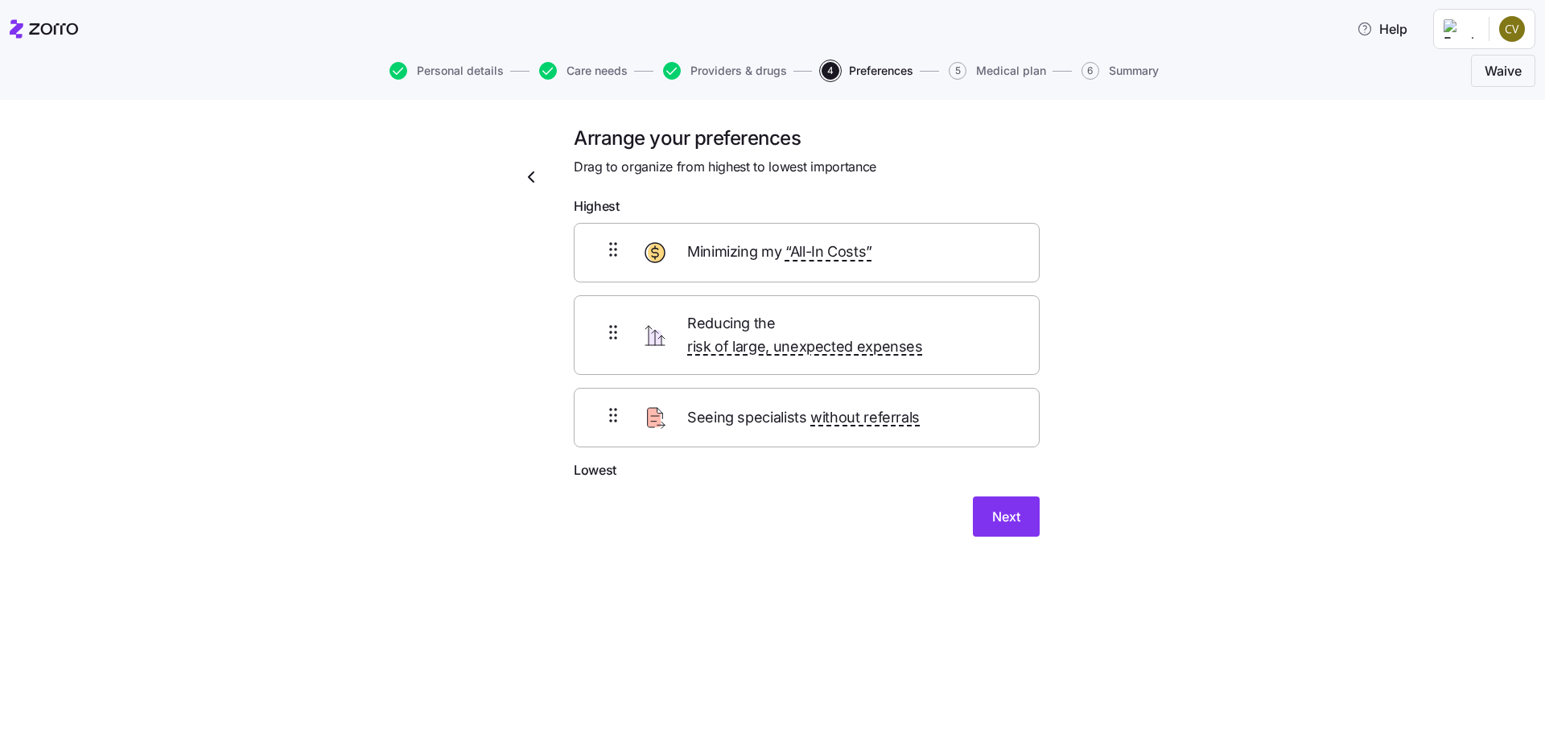
click at [992, 511] on button "Next" at bounding box center [1006, 517] width 67 height 40
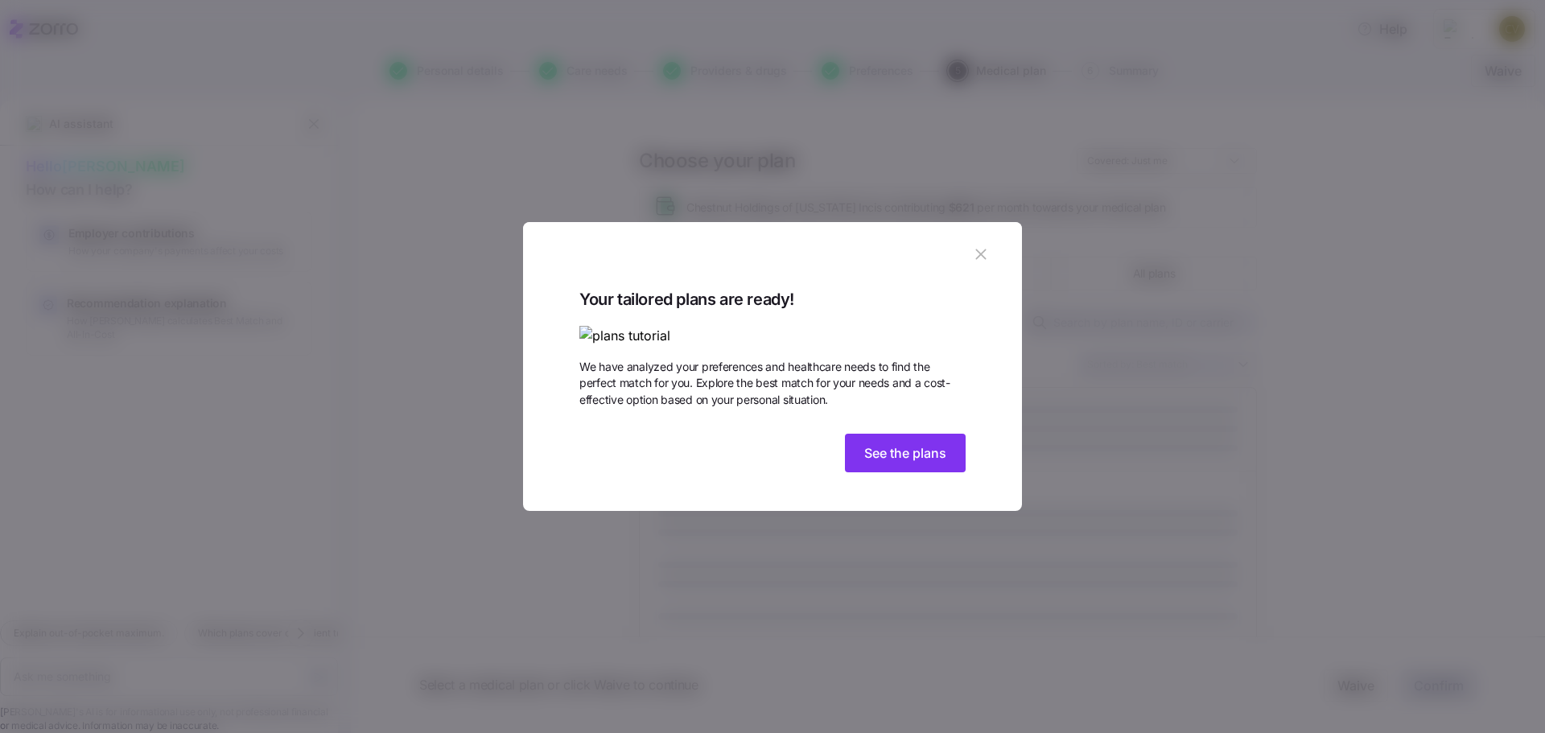
click at [959, 472] on button "See the plans" at bounding box center [905, 453] width 121 height 39
type textarea "x"
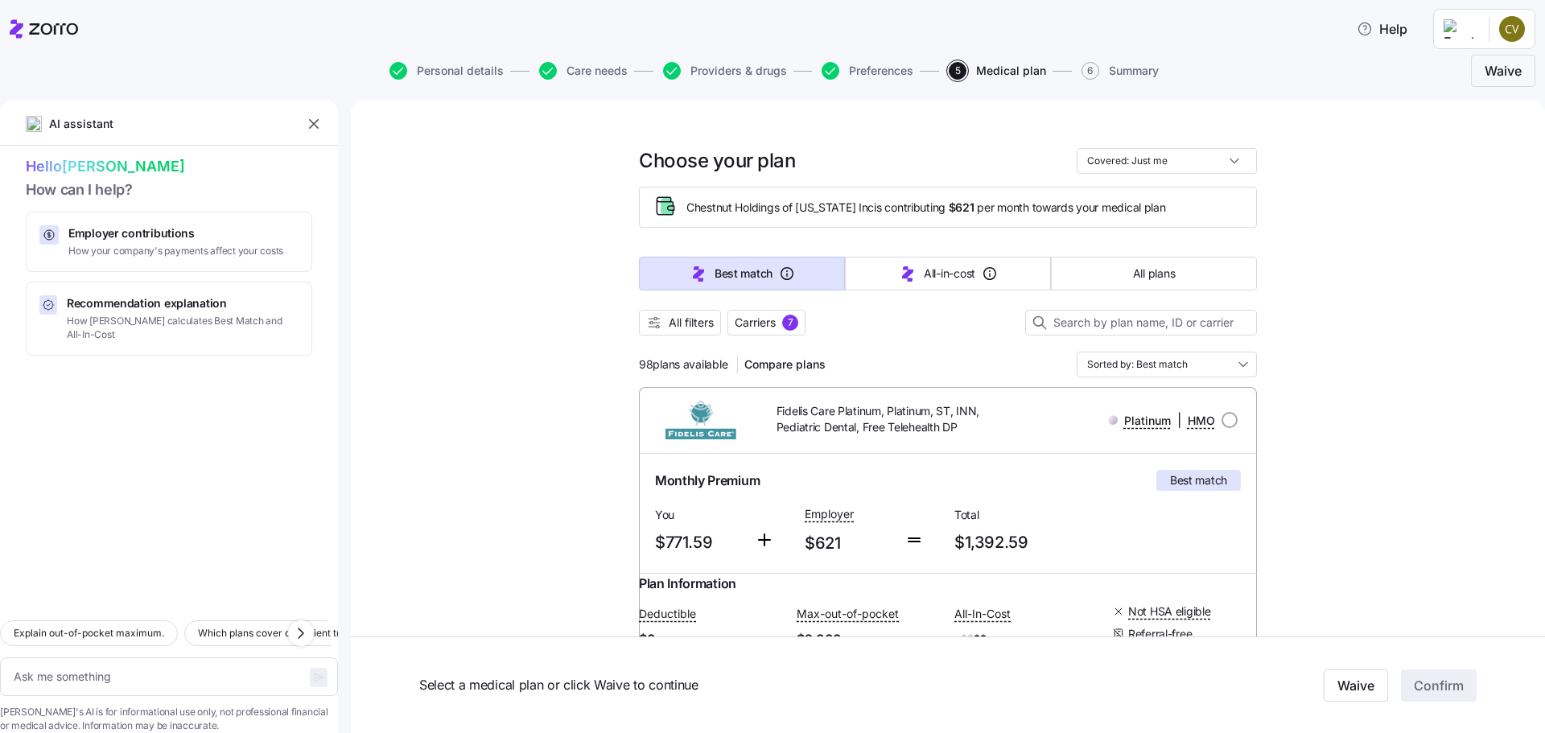
click at [1223, 421] on input "radio" at bounding box center [1230, 420] width 16 height 16
radio input "true"
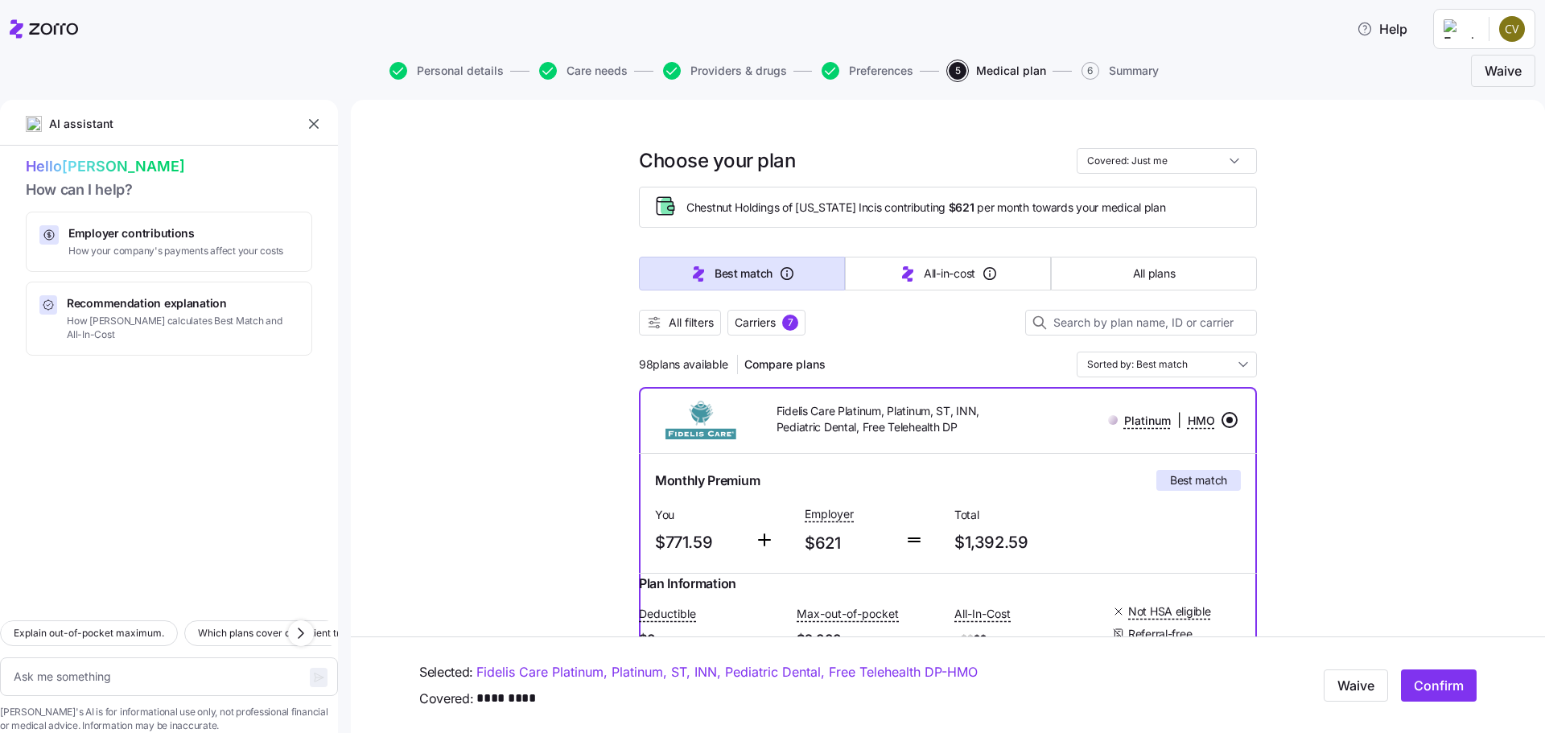
click at [1222, 417] on input "radio" at bounding box center [1230, 420] width 16 height 16
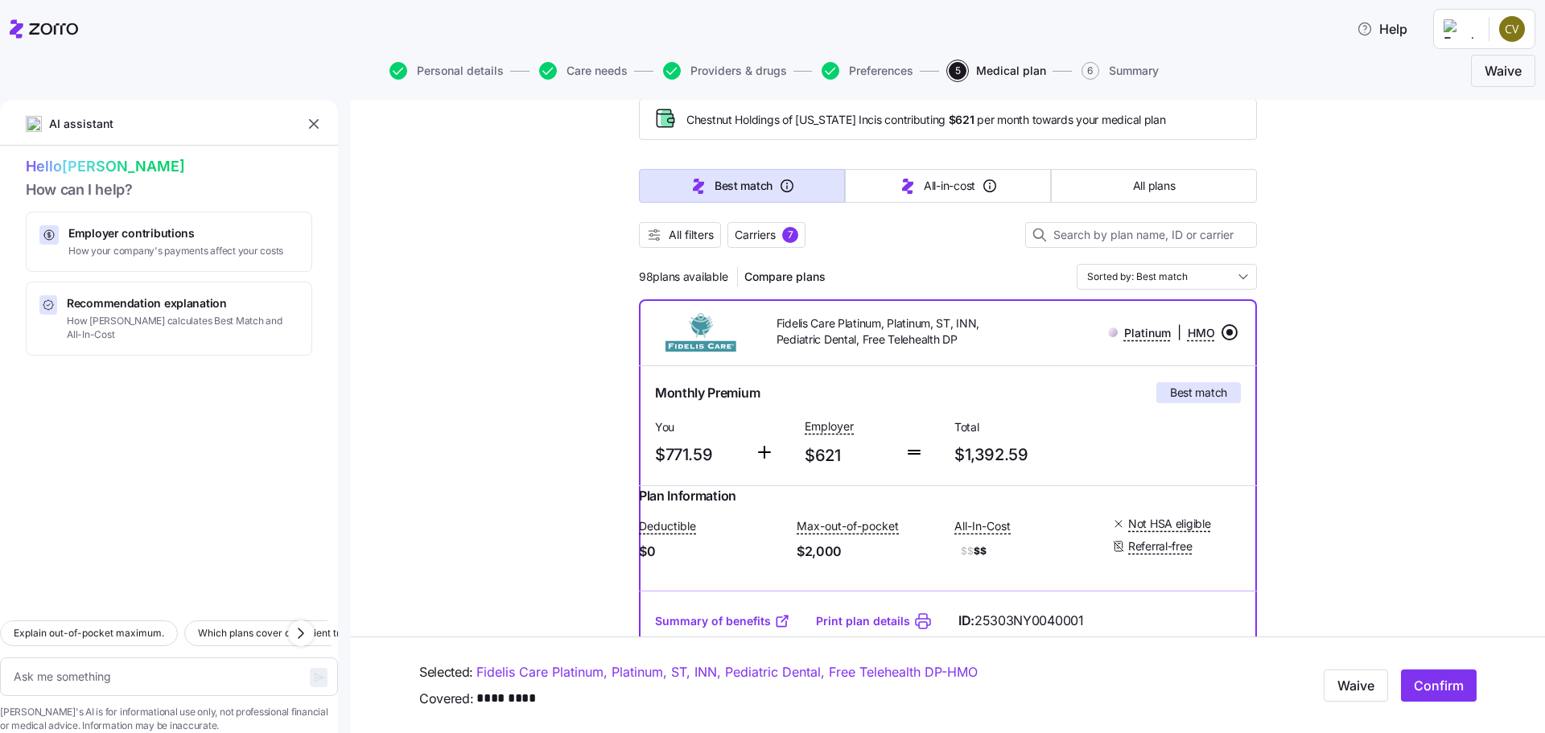
scroll to position [80, 0]
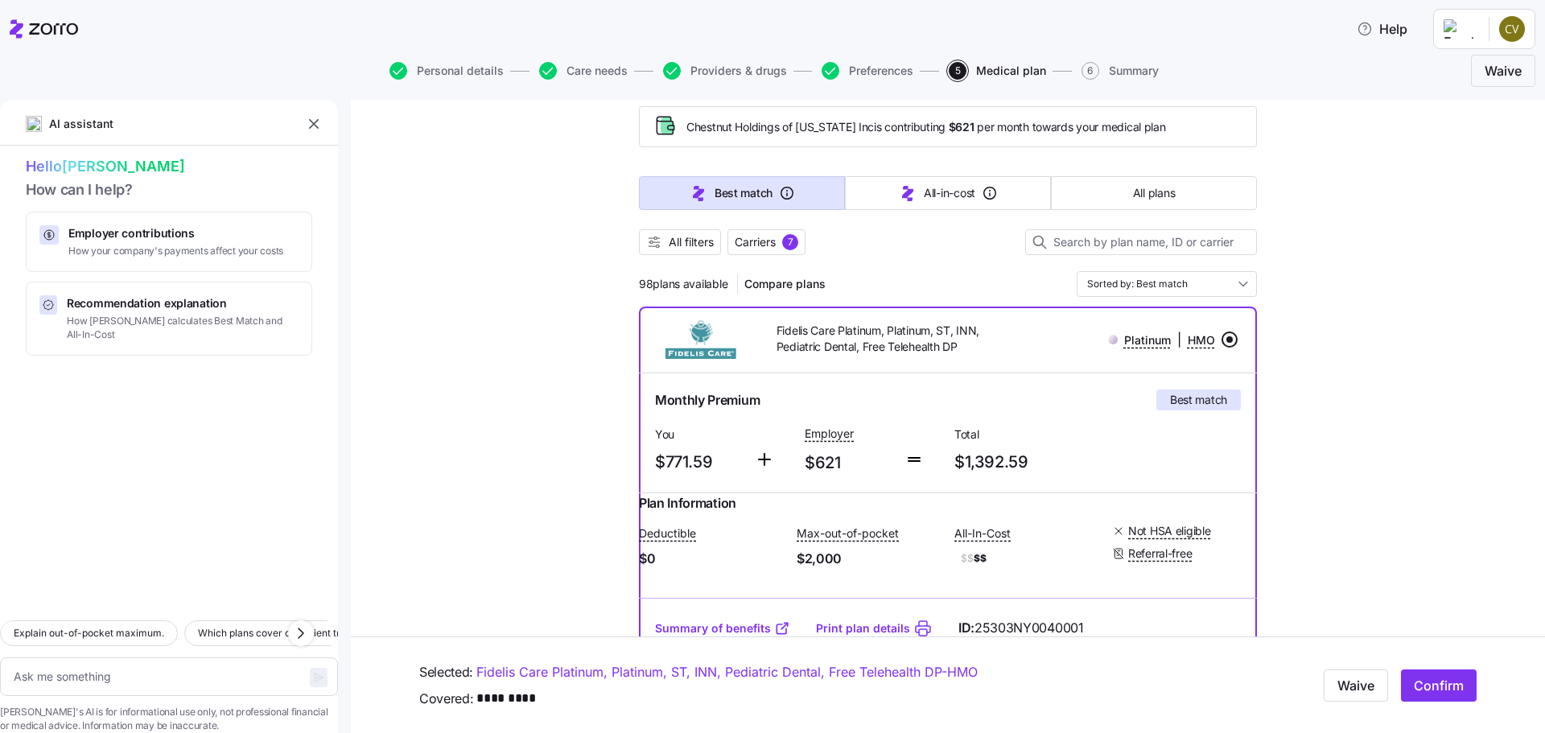
click at [1054, 351] on div "Platinum | HMO" at bounding box center [1120, 340] width 247 height 33
click at [1227, 339] on input "radio" at bounding box center [1230, 340] width 16 height 16
click at [1222, 339] on input "radio" at bounding box center [1230, 340] width 16 height 16
drag, startPoint x: 1290, startPoint y: 343, endPoint x: 1247, endPoint y: 344, distance: 43.5
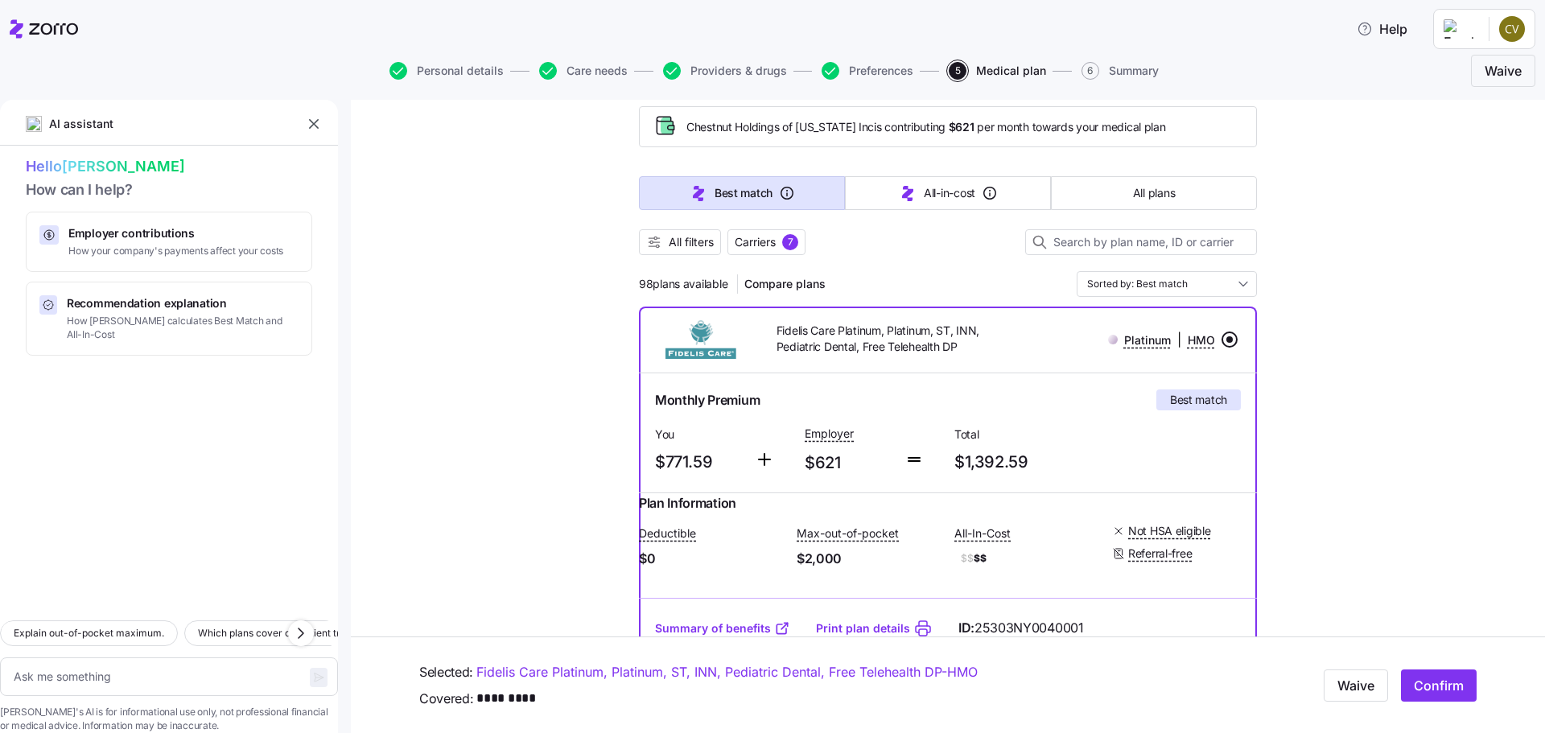
click at [1222, 339] on input "radio" at bounding box center [1230, 340] width 16 height 16
click at [1223, 336] on input "radio" at bounding box center [1230, 340] width 16 height 16
click at [1054, 354] on div "Platinum | HMO" at bounding box center [1120, 340] width 247 height 33
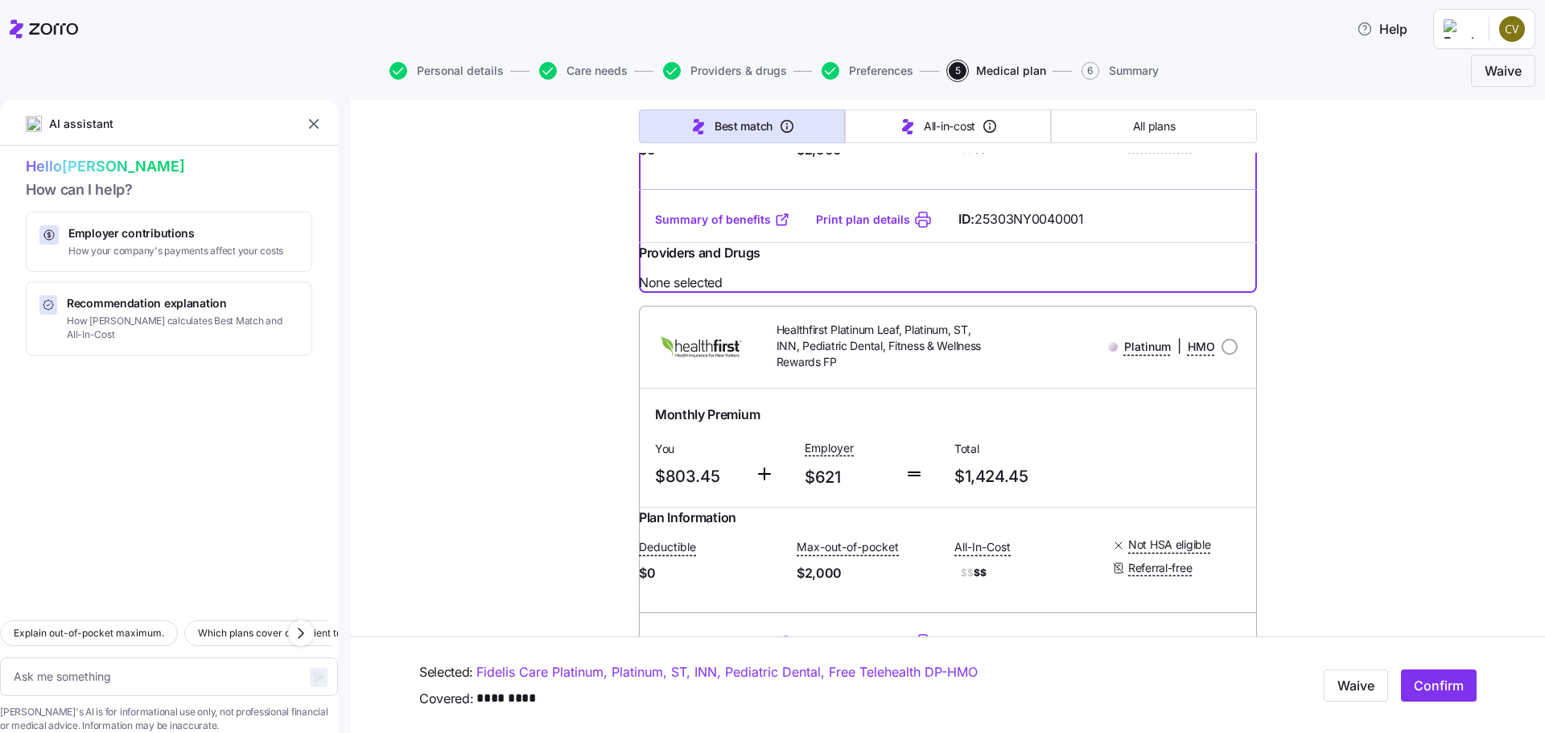
scroll to position [0, 0]
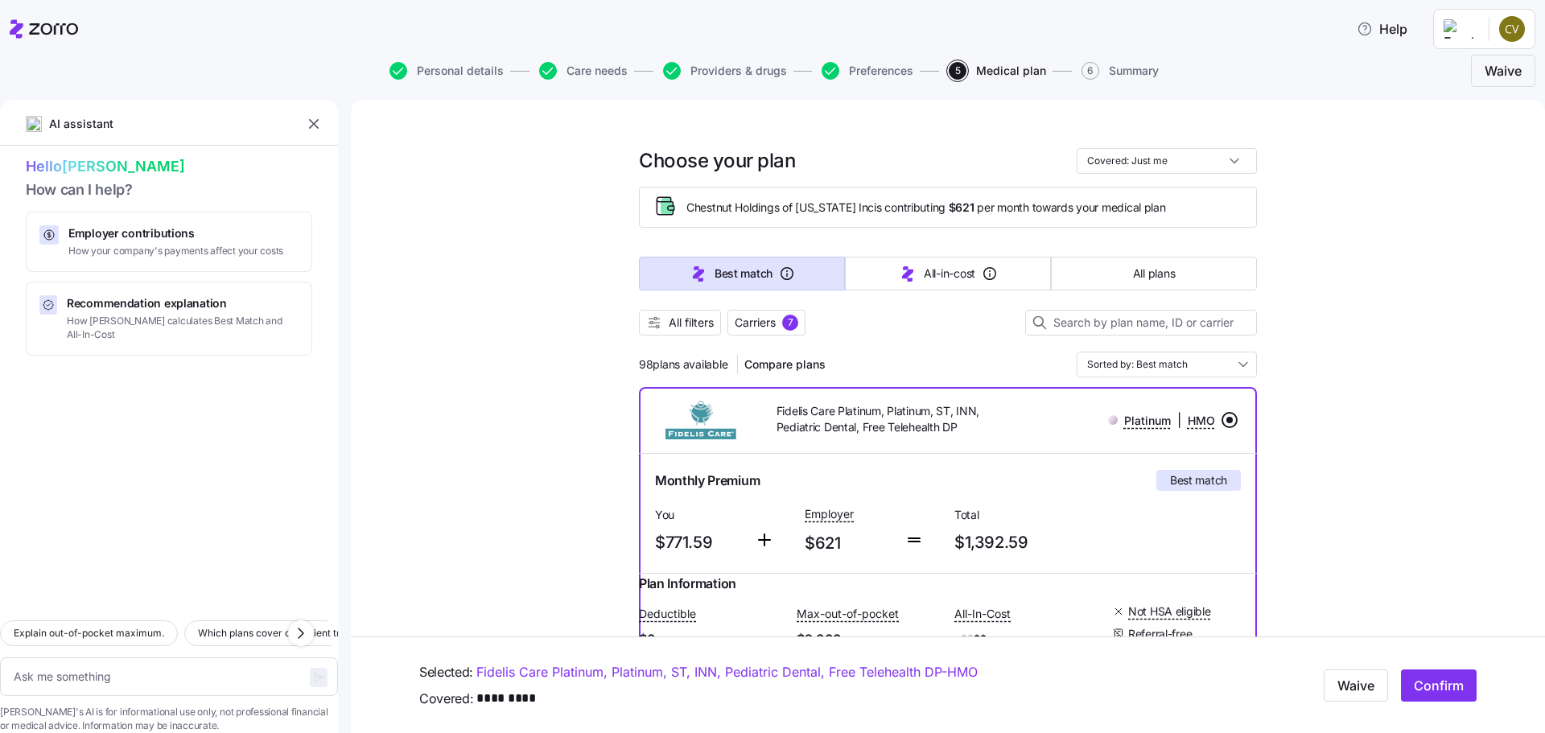
click at [706, 329] on span "All filters" at bounding box center [691, 323] width 45 height 16
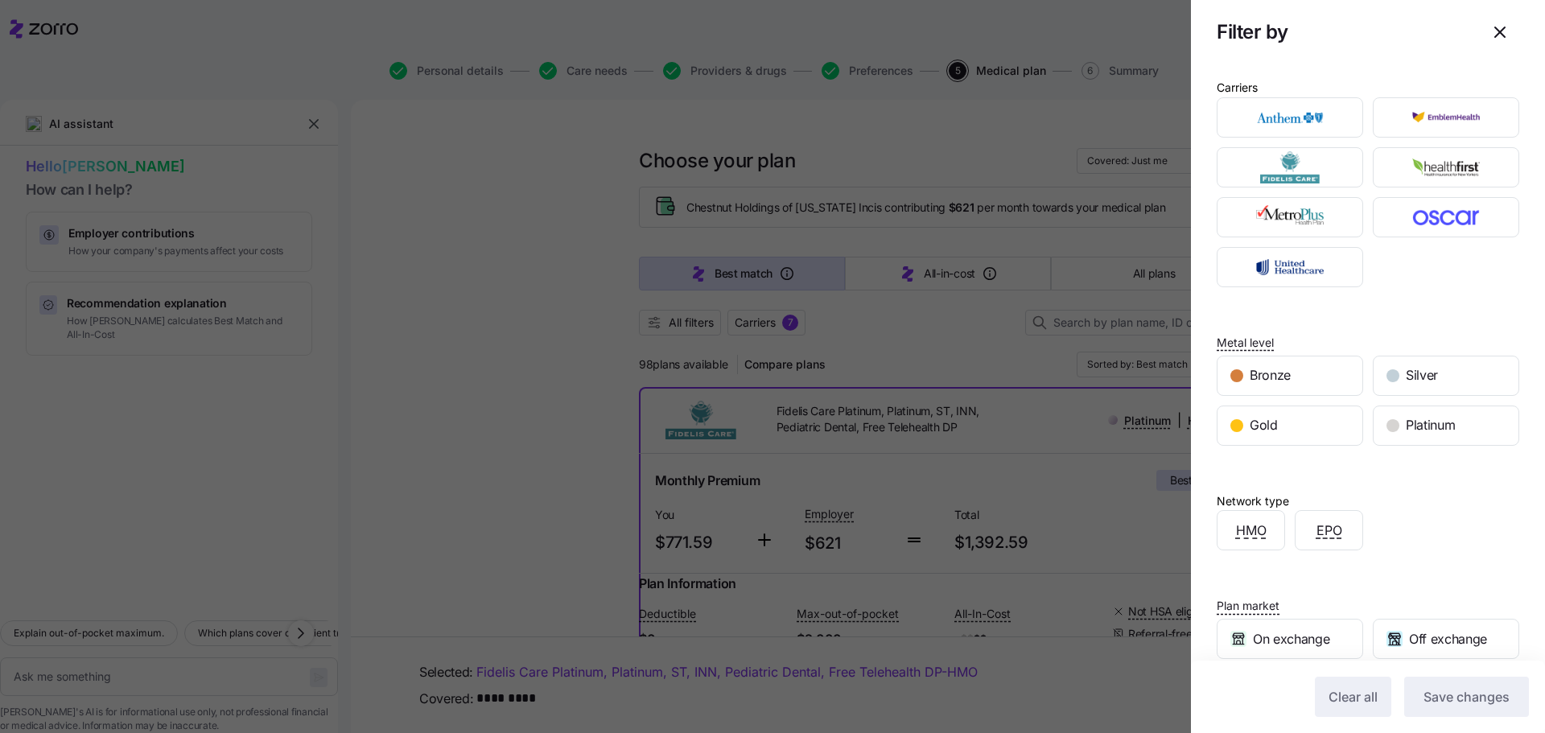
click at [1311, 380] on div "Bronze" at bounding box center [1290, 376] width 145 height 39
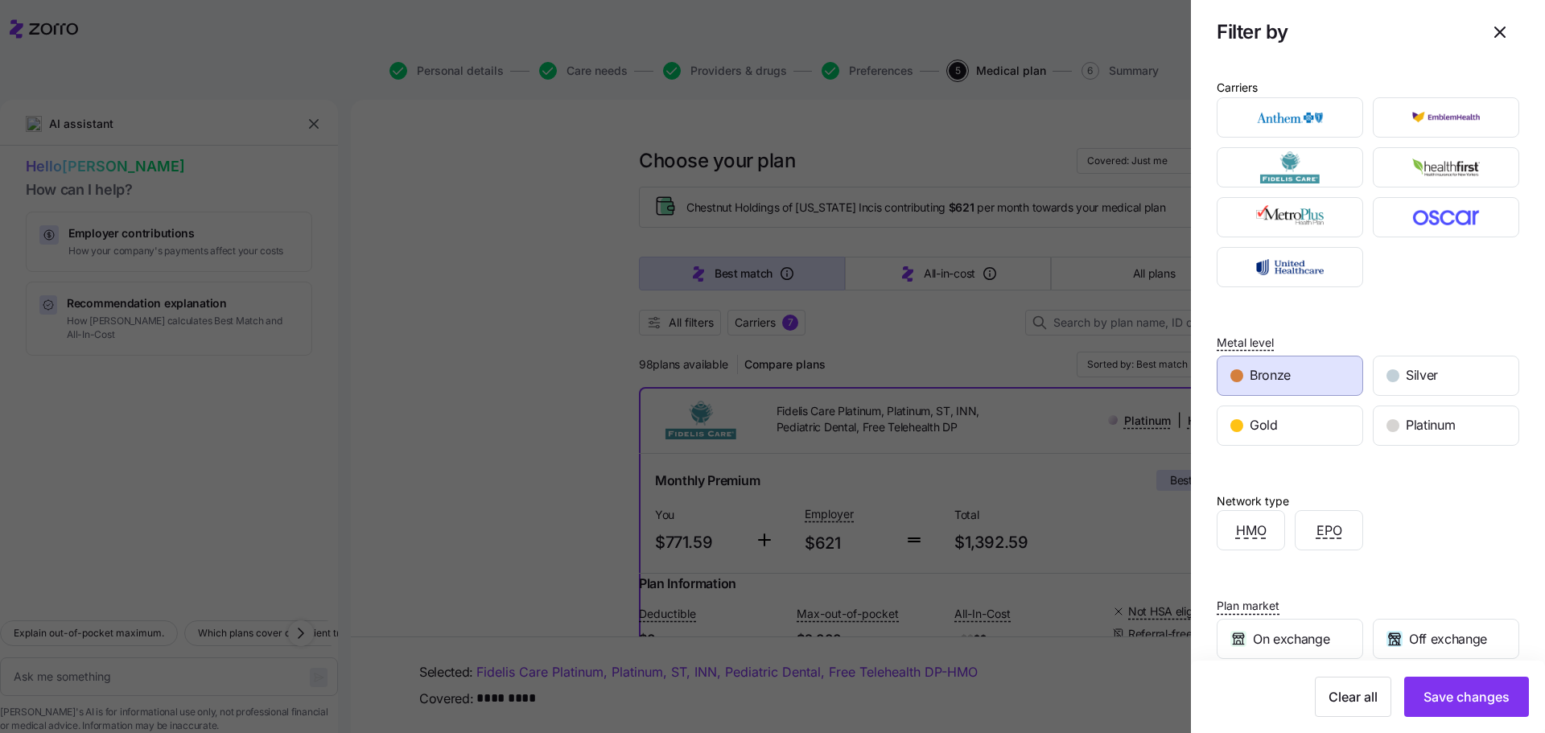
click at [1468, 698] on span "Save changes" at bounding box center [1467, 696] width 86 height 19
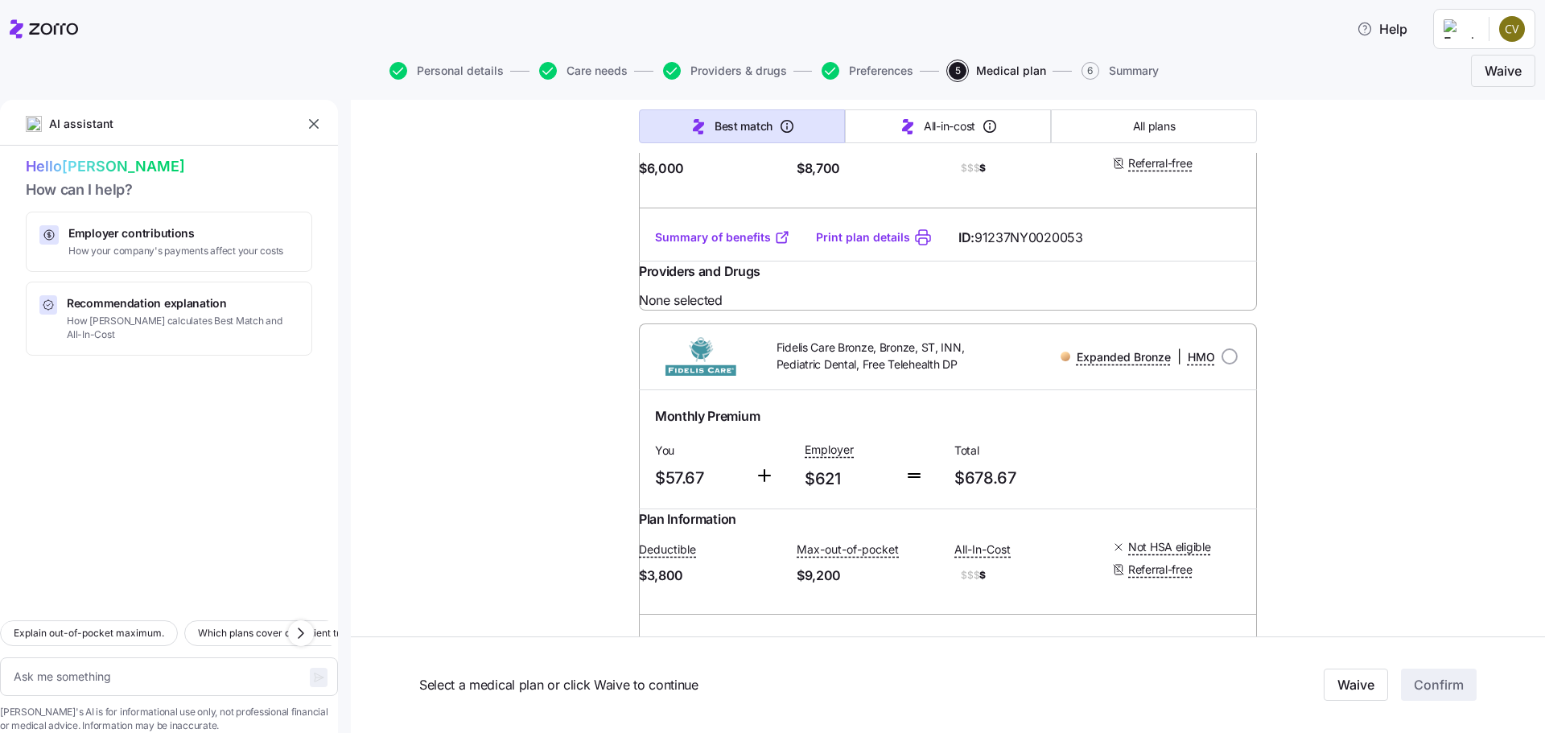
scroll to position [1771, 0]
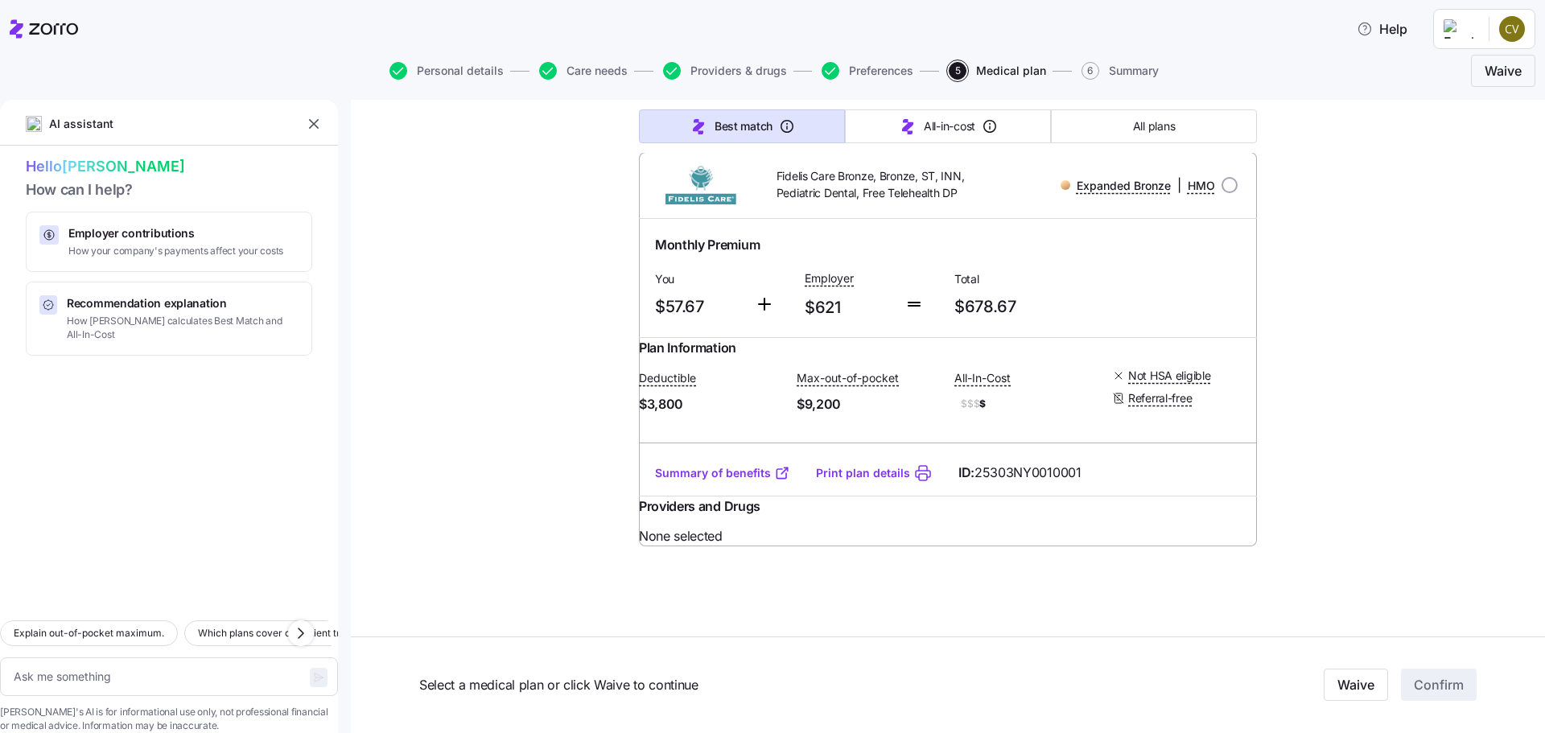
type textarea "x"
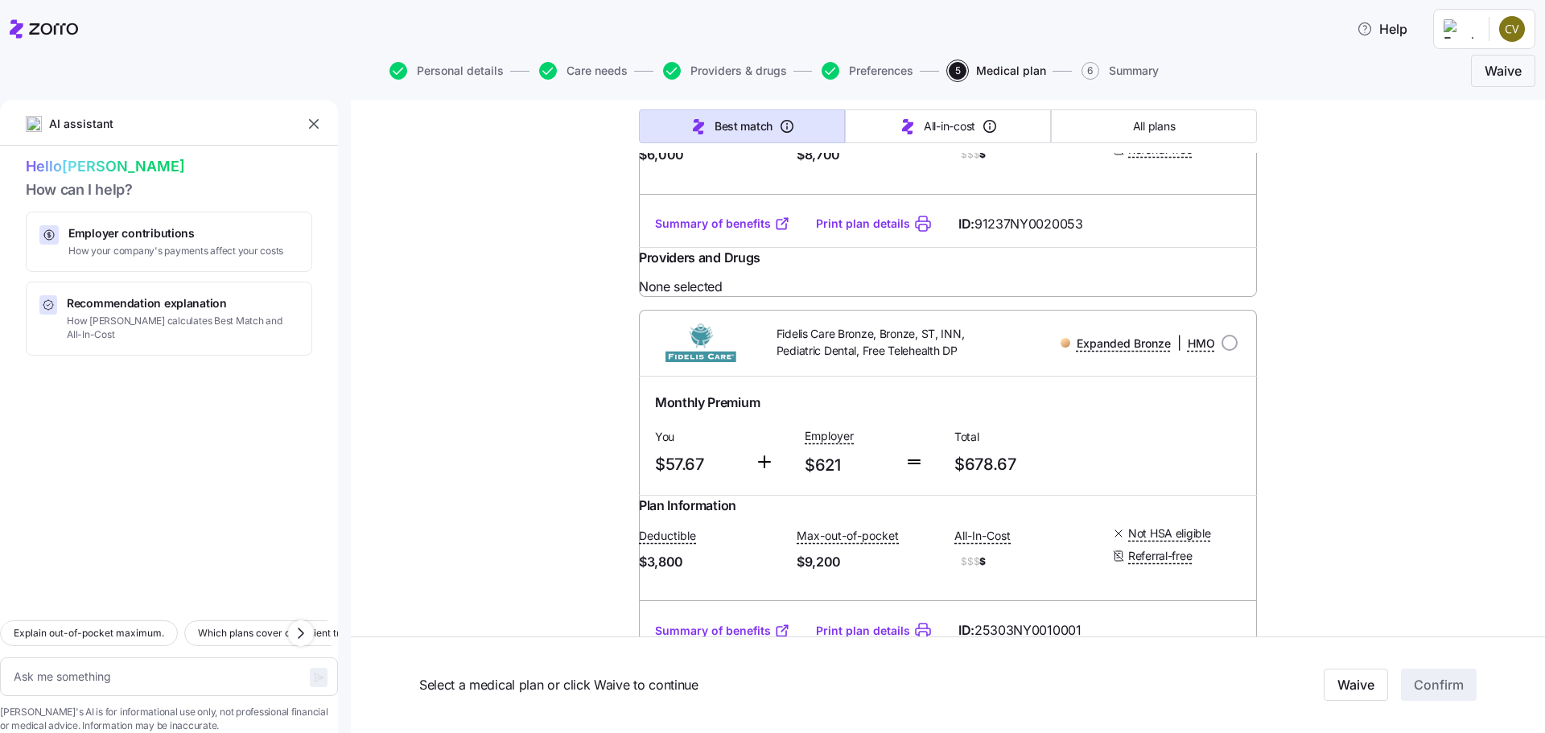
scroll to position [2012, 0]
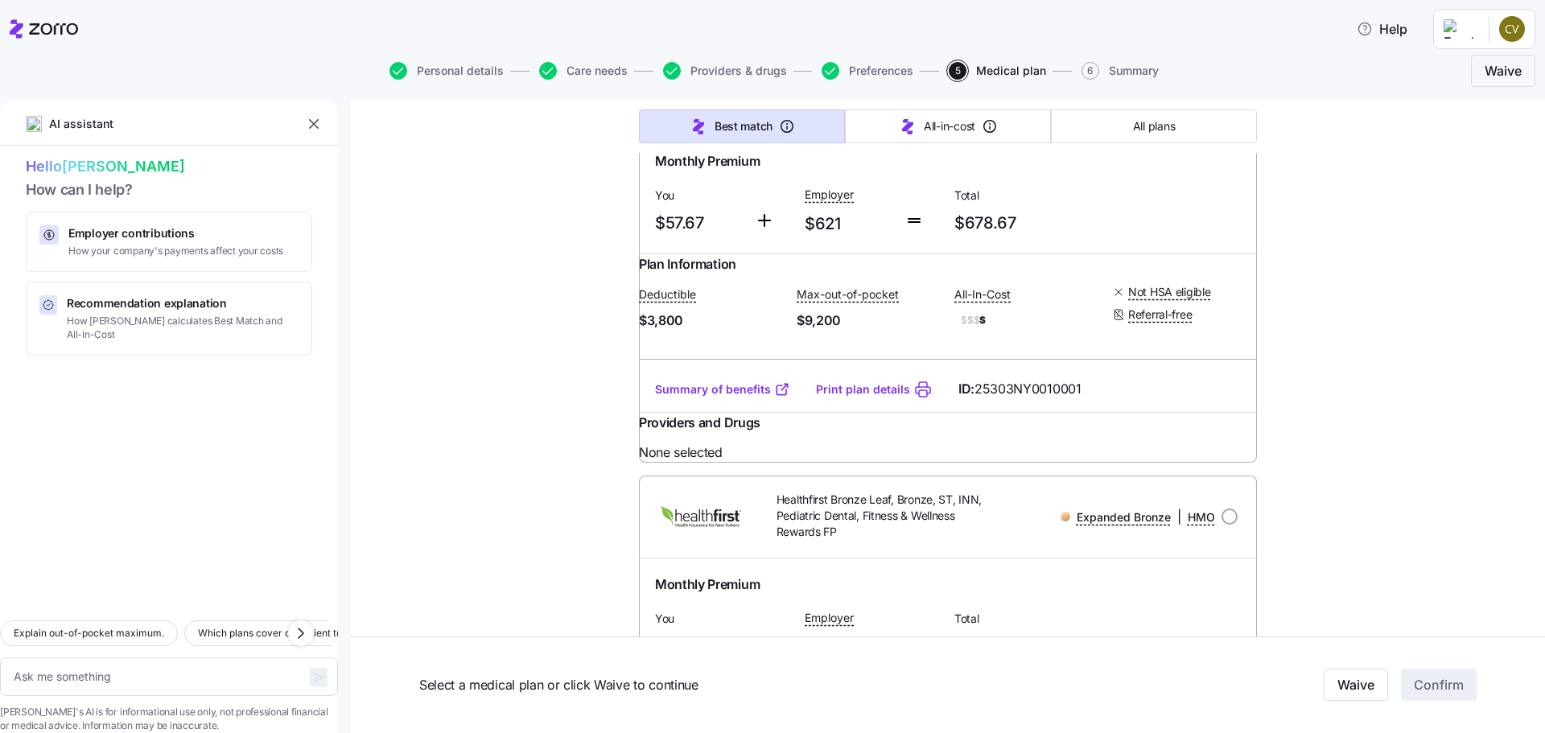
drag, startPoint x: 1221, startPoint y: 295, endPoint x: 1246, endPoint y: 321, distance: 36.4
click at [1222, 109] on input "radio" at bounding box center [1230, 101] width 16 height 16
radio input "true"
type textarea "x"
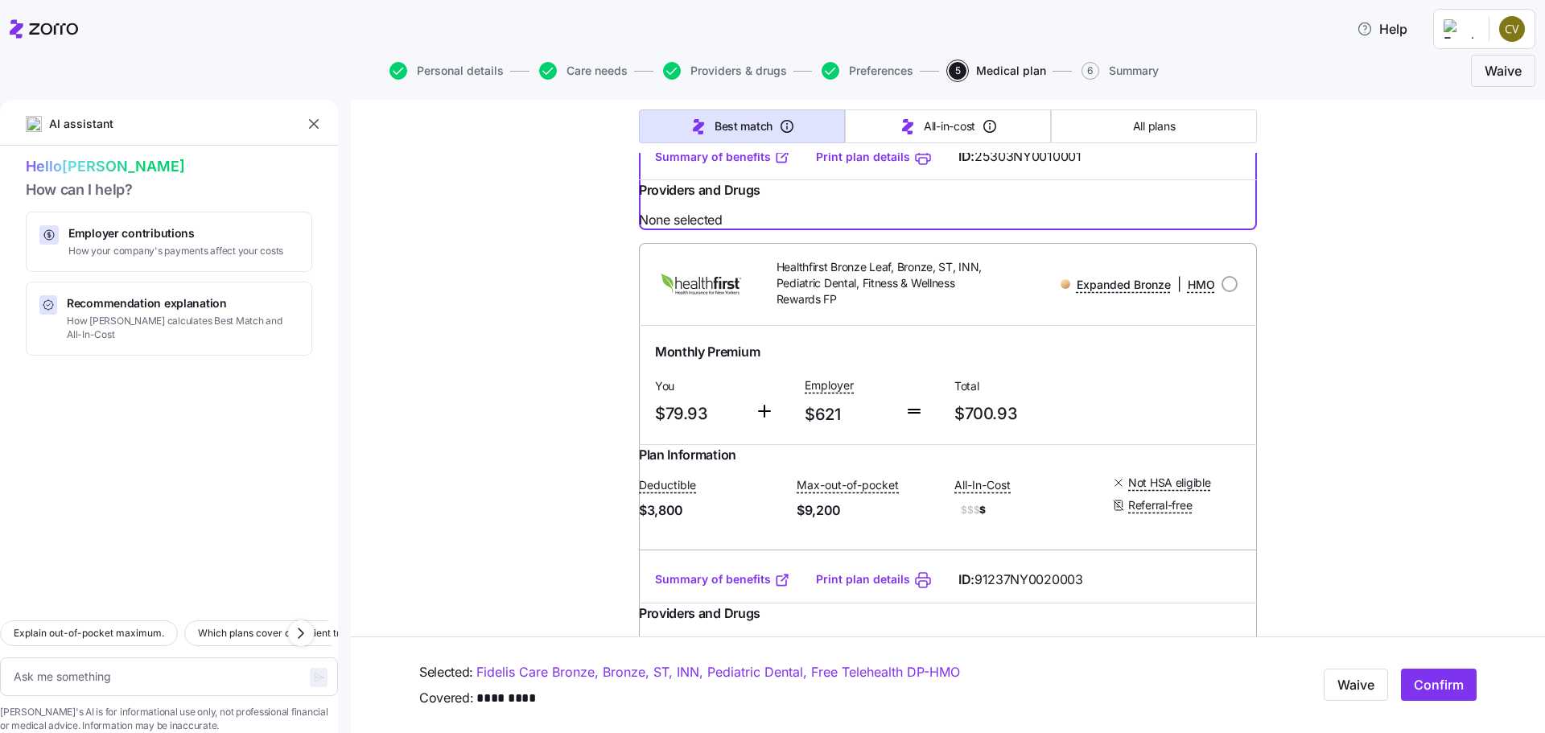
scroll to position [2254, 0]
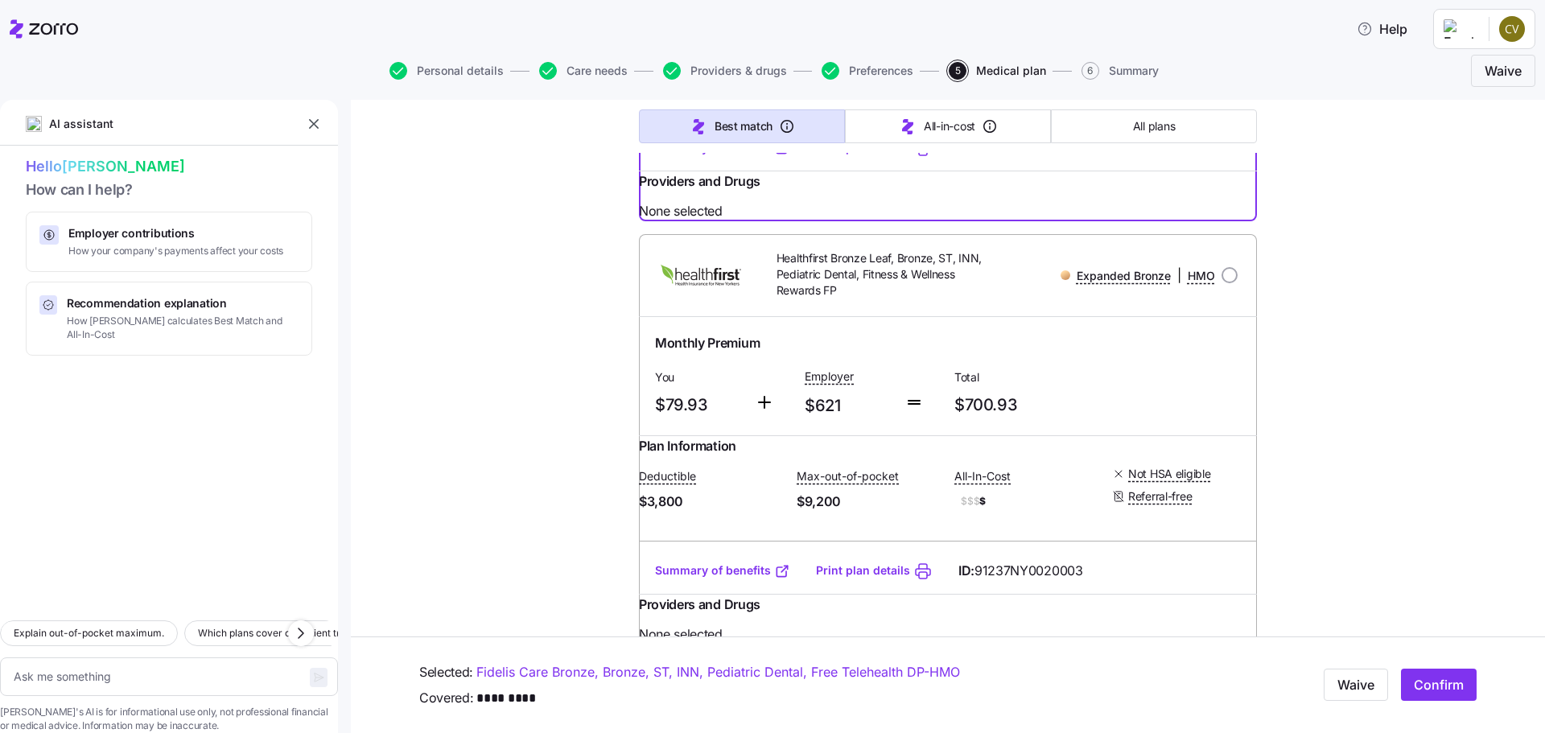
drag, startPoint x: 1224, startPoint y: 520, endPoint x: 1289, endPoint y: 538, distance: 67.8
click at [1225, 283] on input "radio" at bounding box center [1230, 275] width 16 height 16
radio input "true"
type textarea "x"
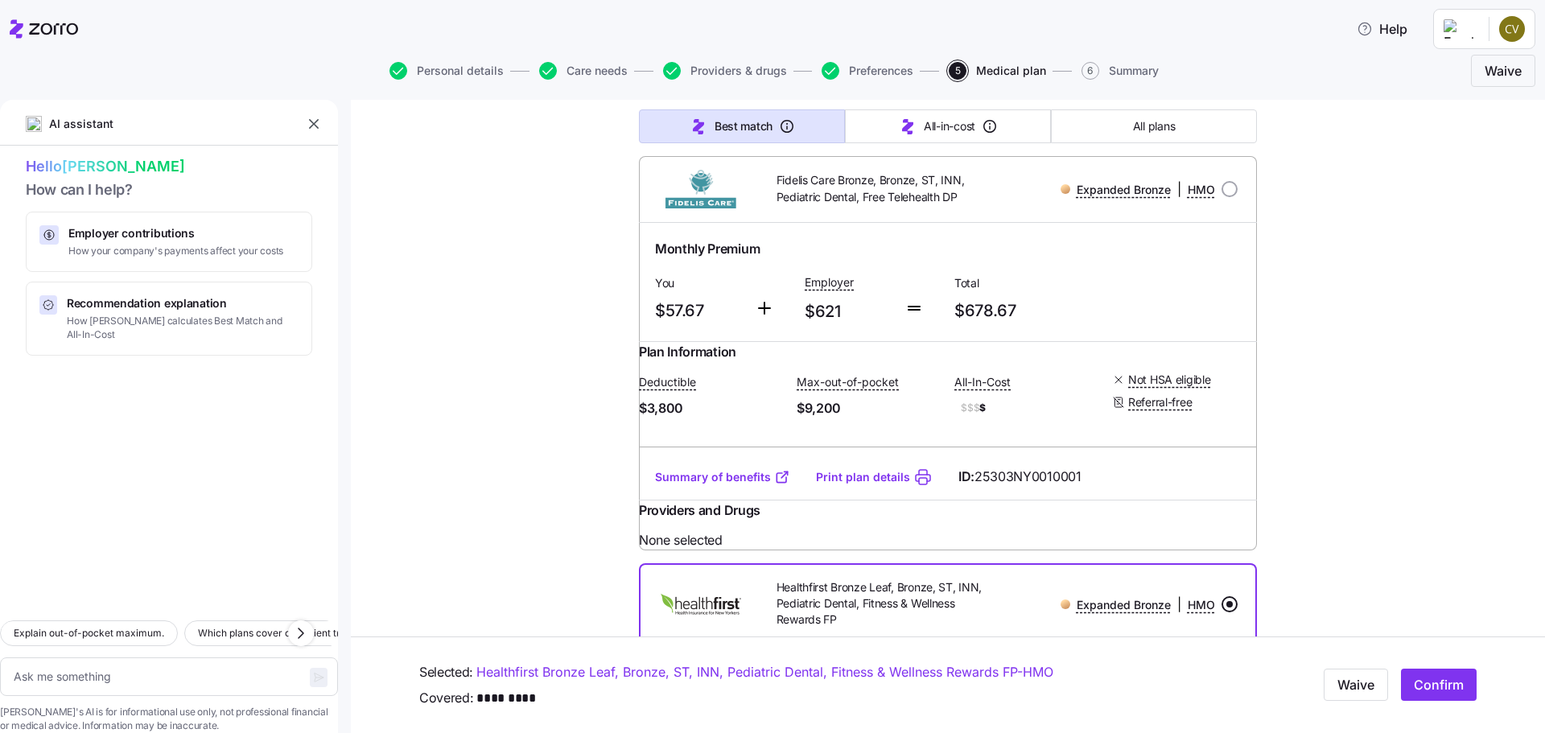
scroll to position [1771, 0]
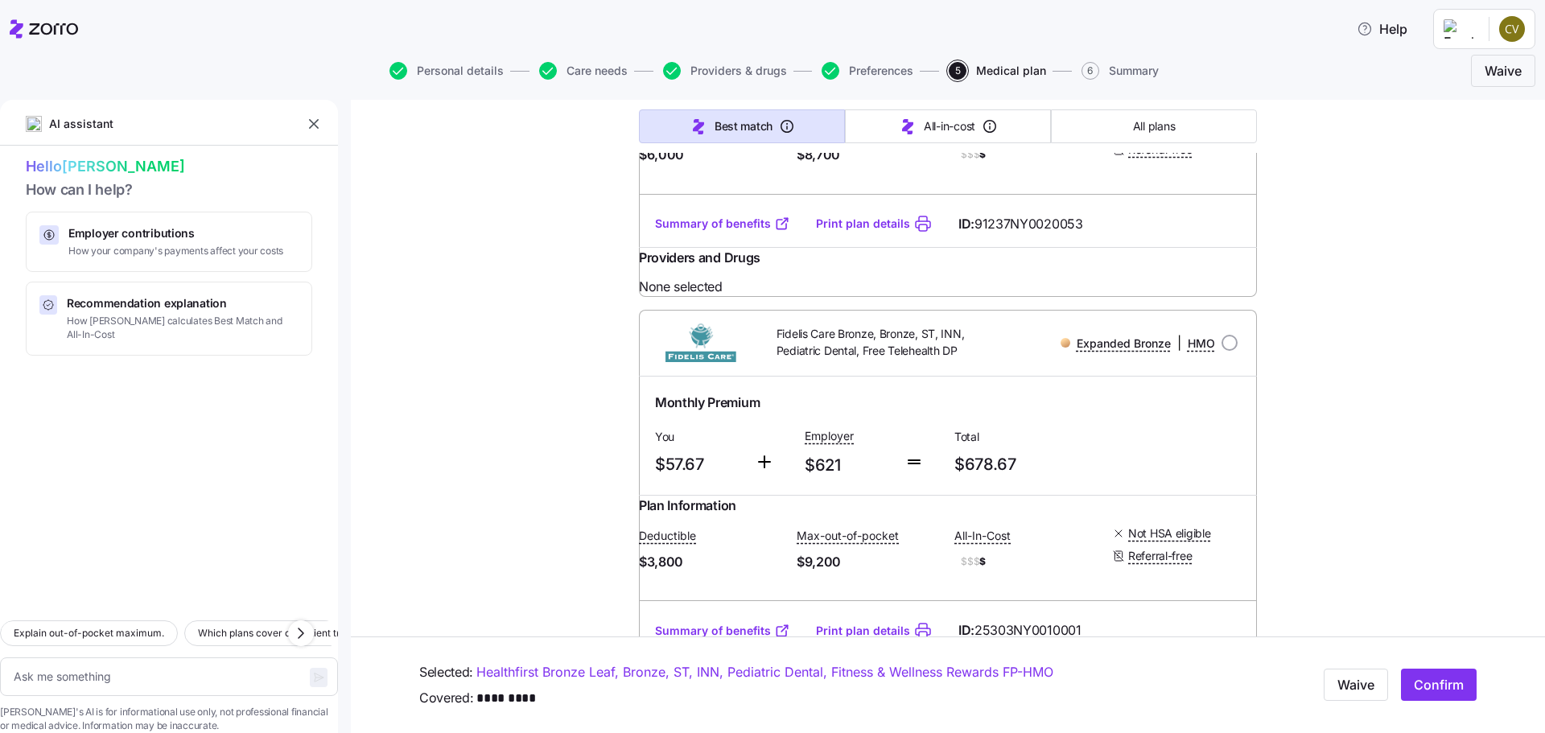
click at [1222, 351] on input "radio" at bounding box center [1230, 343] width 16 height 16
radio input "true"
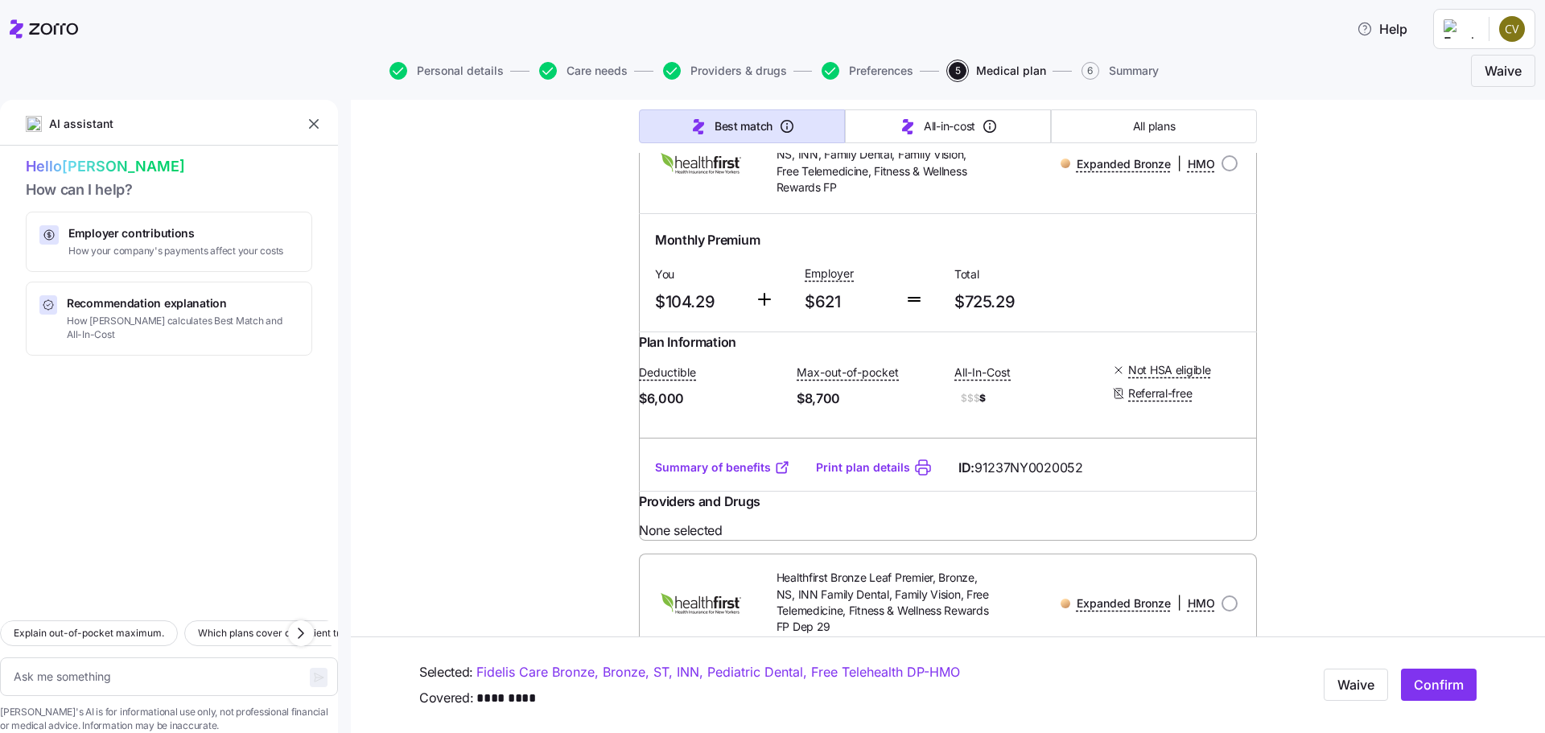
scroll to position [0, 0]
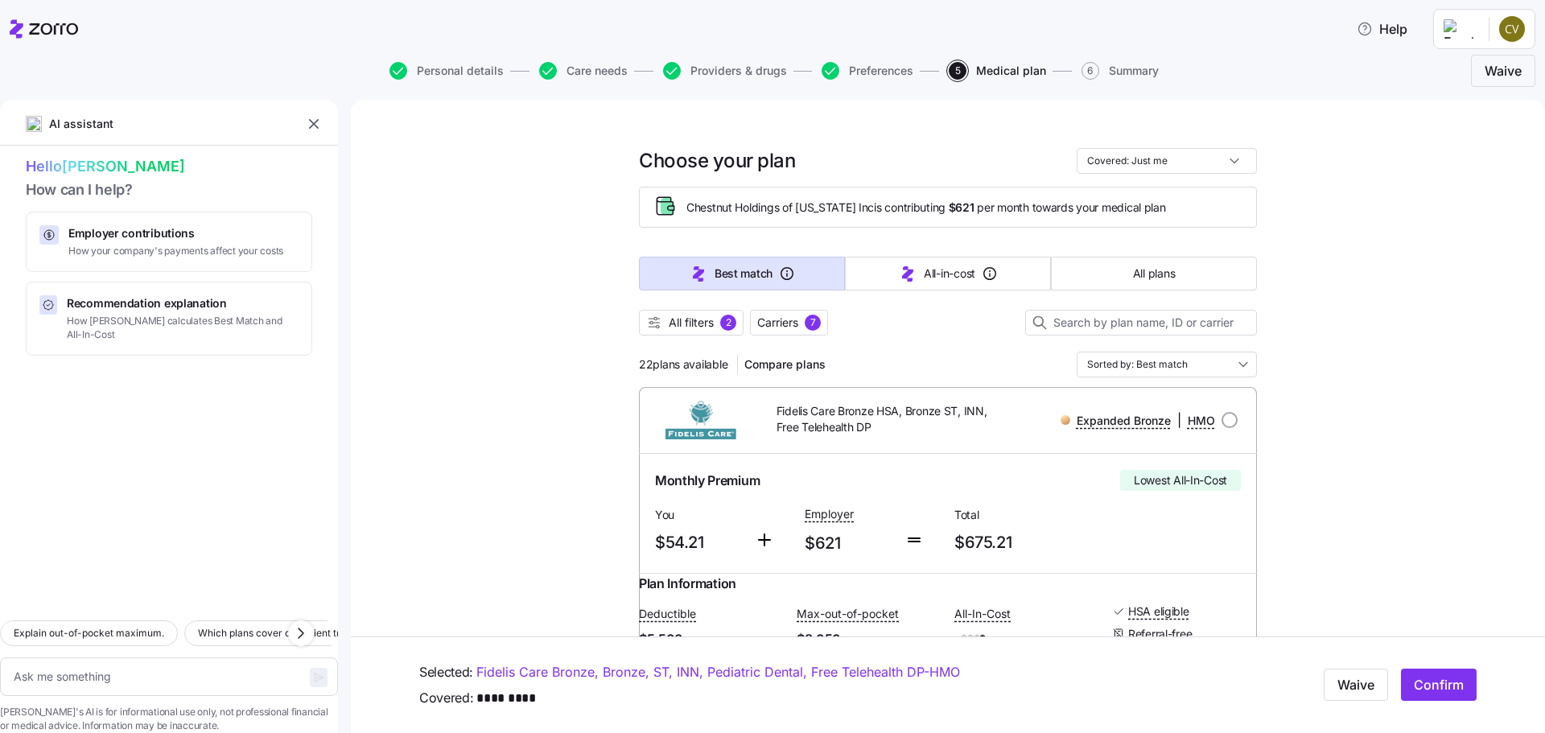
click at [814, 368] on span "Compare plans" at bounding box center [785, 365] width 81 height 16
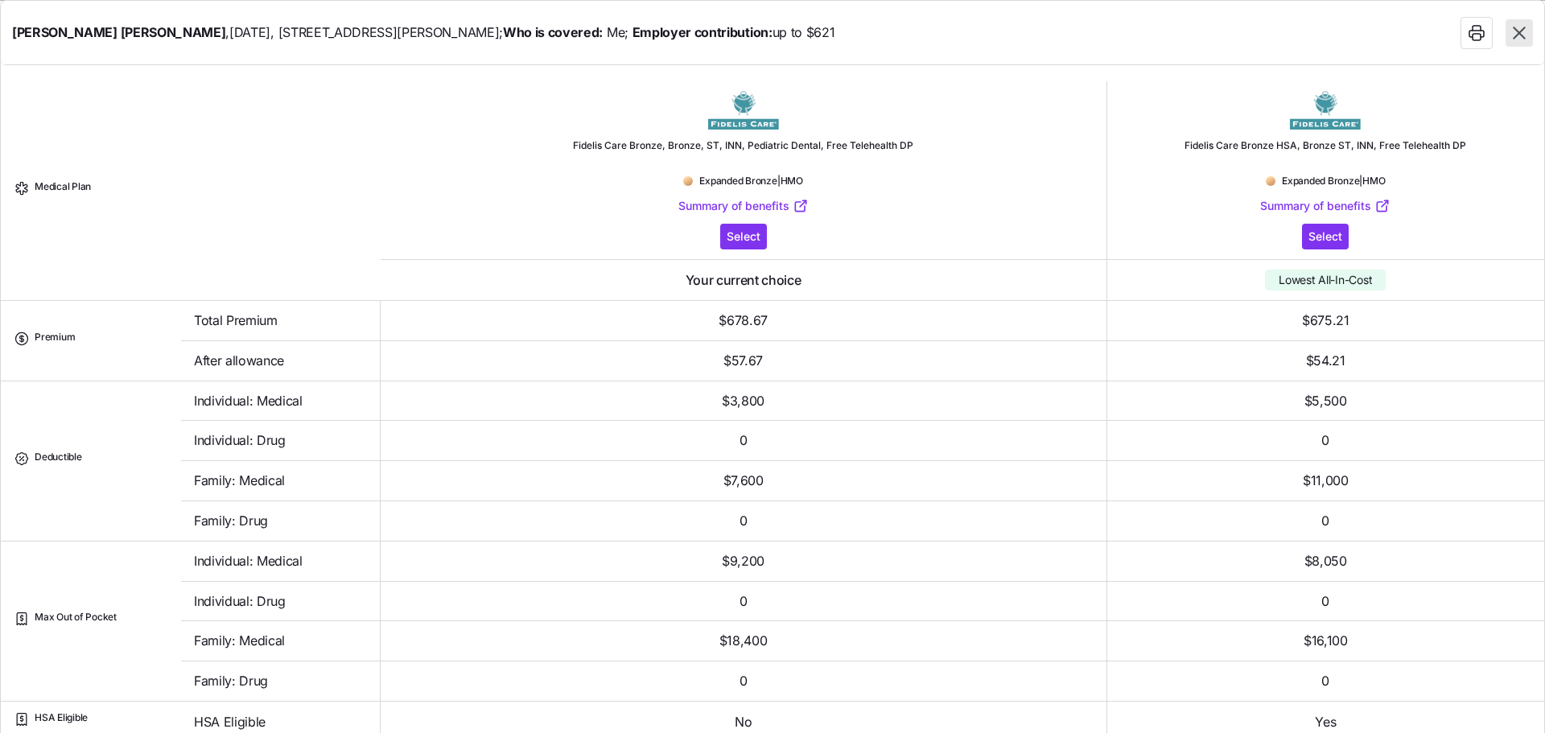
drag, startPoint x: 1520, startPoint y: 28, endPoint x: 1508, endPoint y: 61, distance: 35.4
click at [1520, 28] on icon "button" at bounding box center [1519, 33] width 21 height 21
type textarea "x"
